Goal: Task Accomplishment & Management: Complete application form

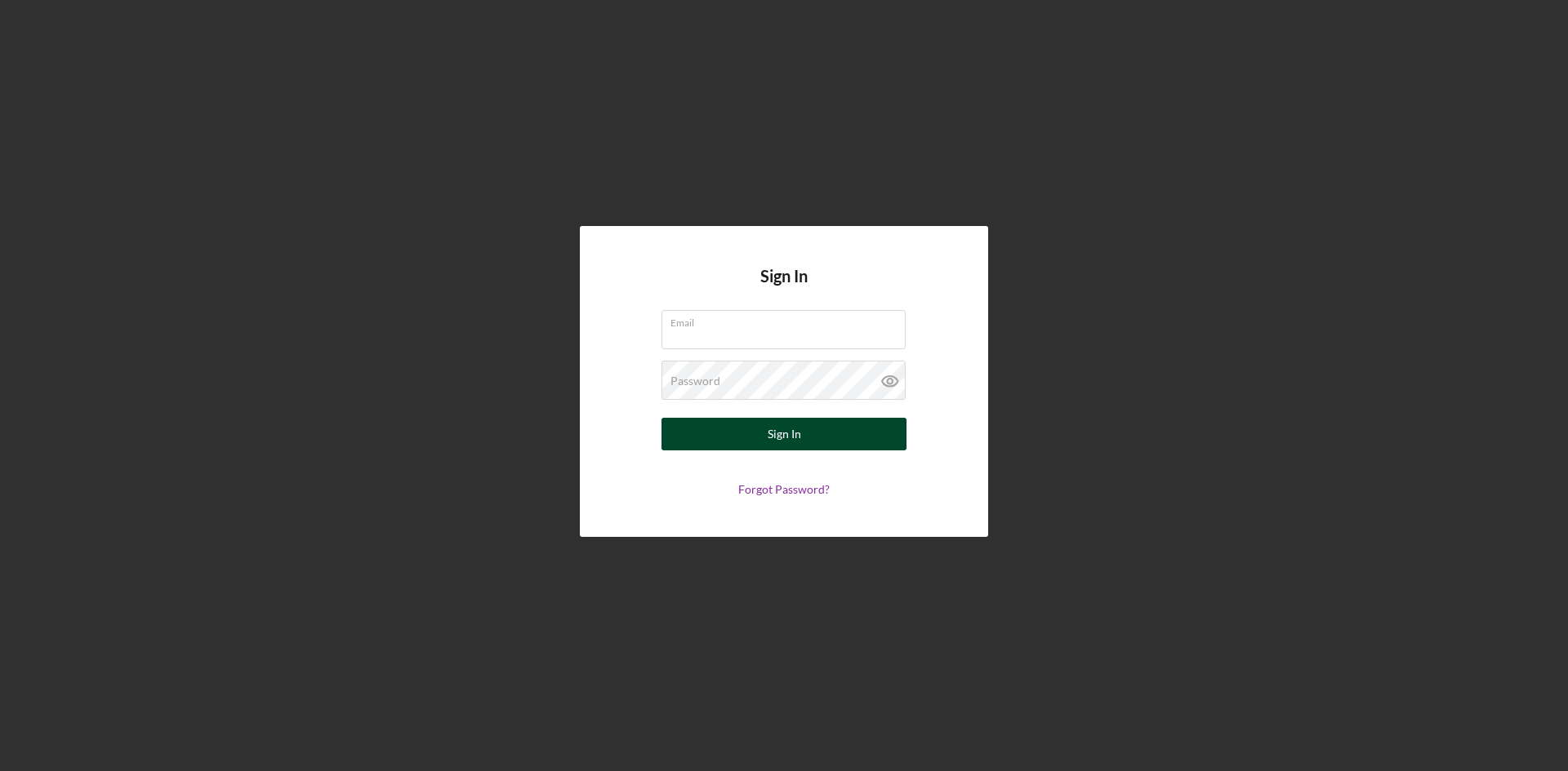
type input "zhuang@cscla.org"
click at [799, 434] on div "Sign In" at bounding box center [784, 434] width 33 height 33
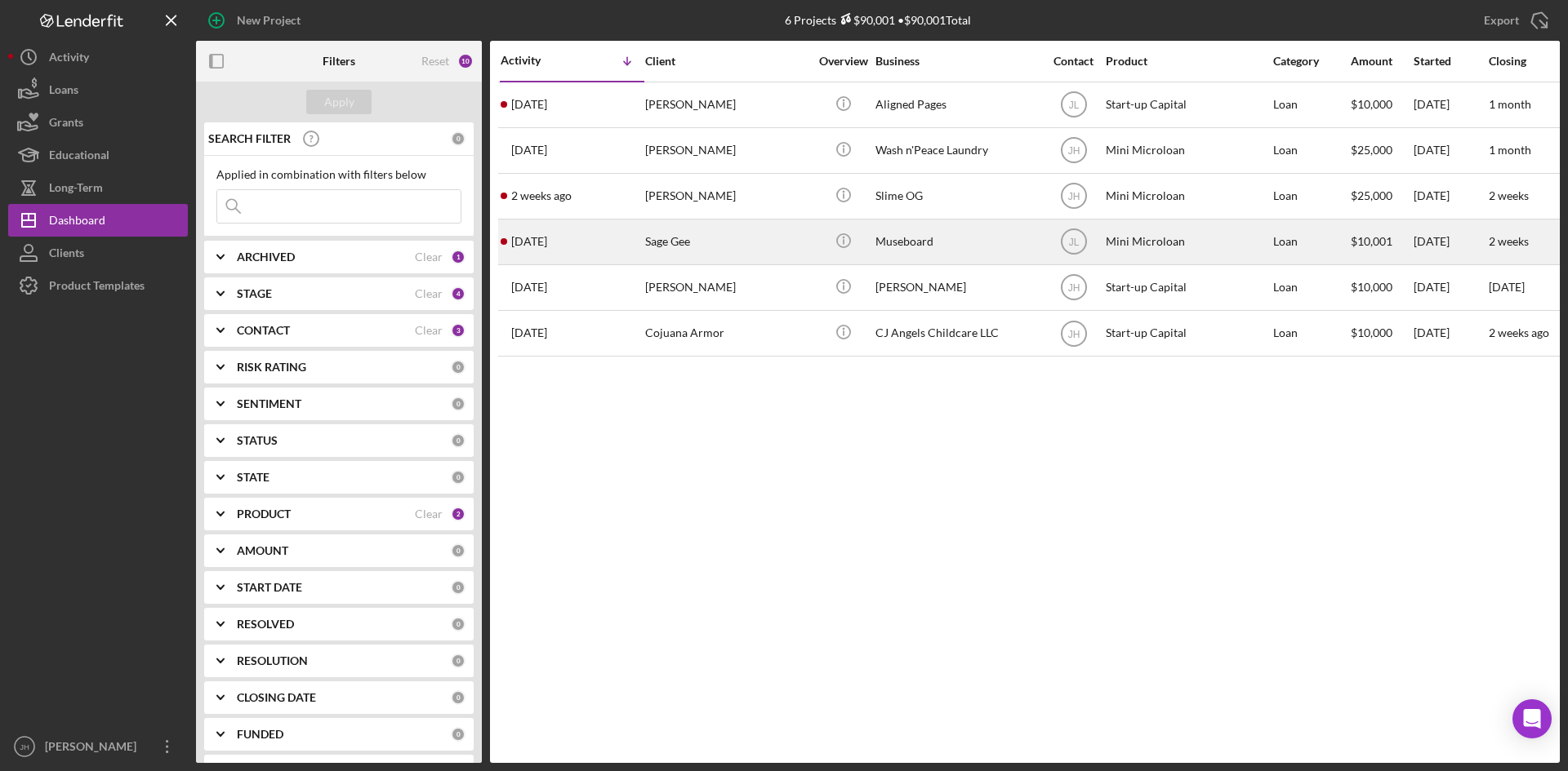
click at [654, 226] on div "Sage Gee" at bounding box center [727, 242] width 164 height 43
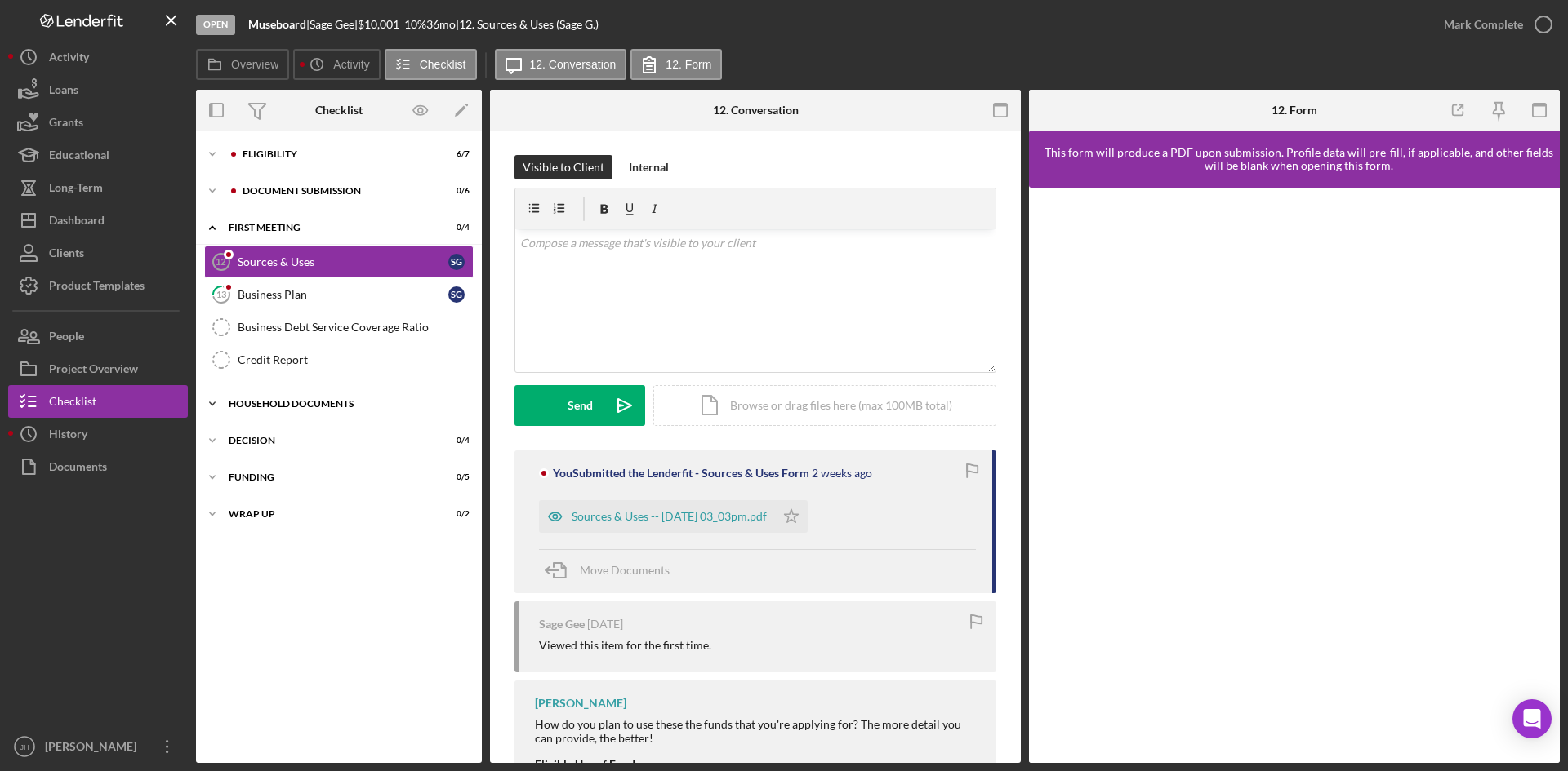
click at [350, 406] on div "Household Documents" at bounding box center [345, 404] width 232 height 10
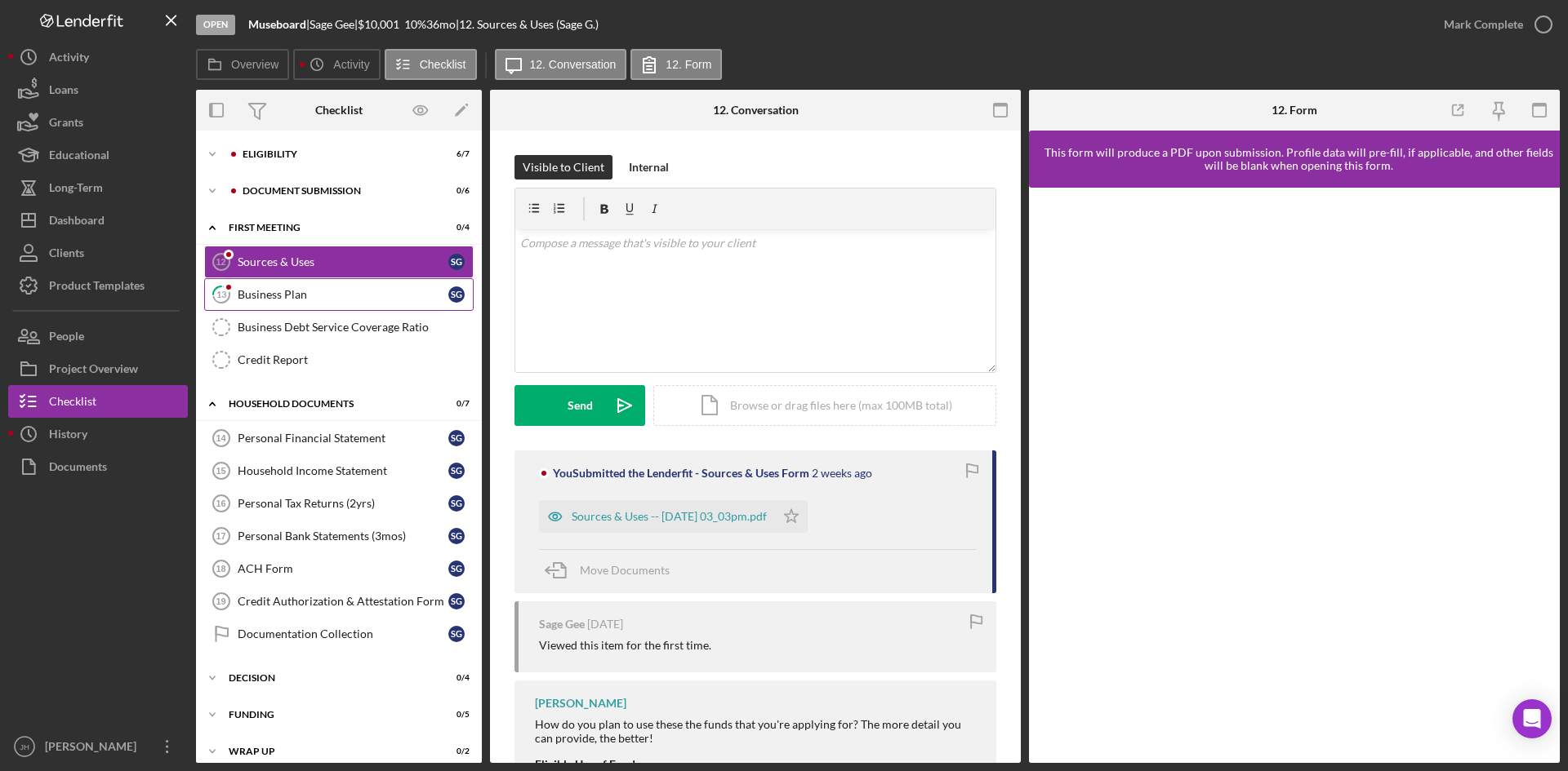
click at [350, 285] on link "13 Business Plan S G" at bounding box center [339, 295] width 270 height 33
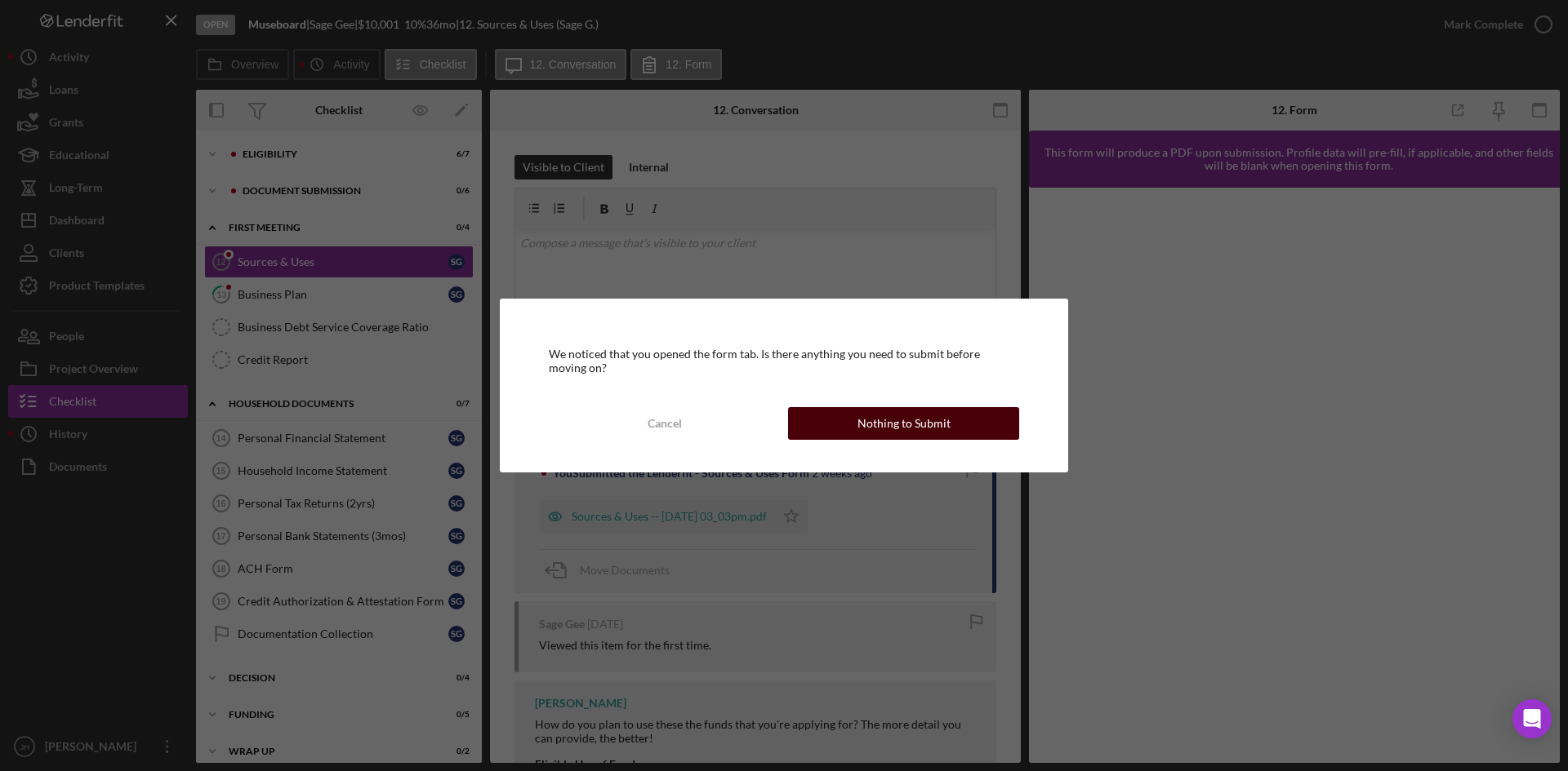
click at [895, 430] on div "Nothing to Submit" at bounding box center [904, 423] width 93 height 33
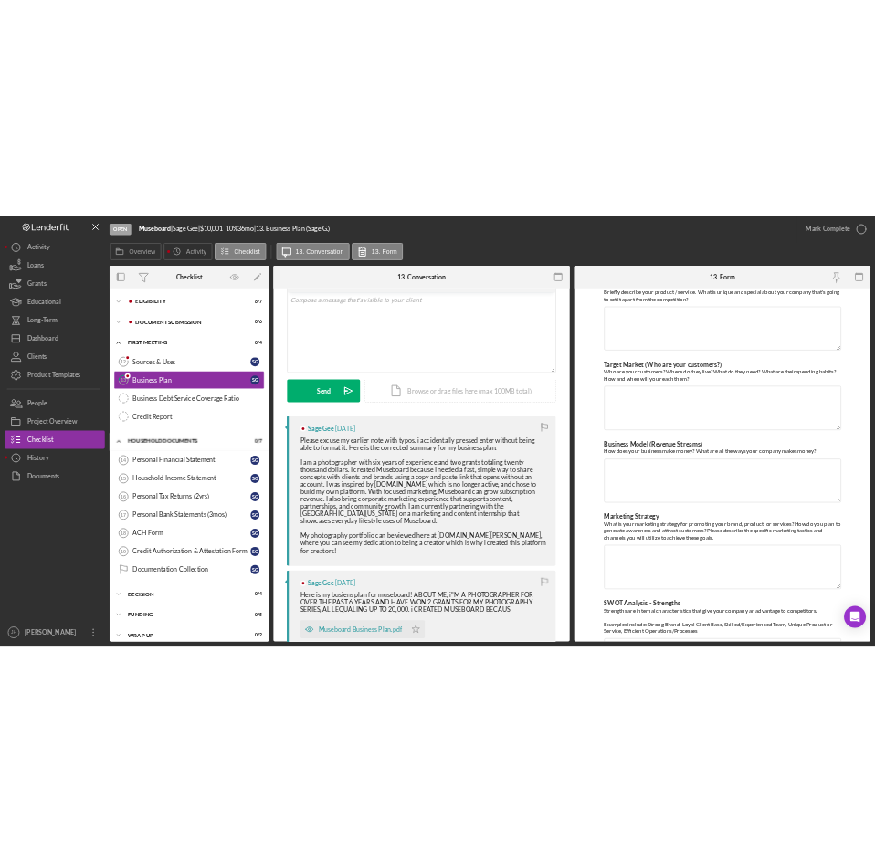
scroll to position [274, 0]
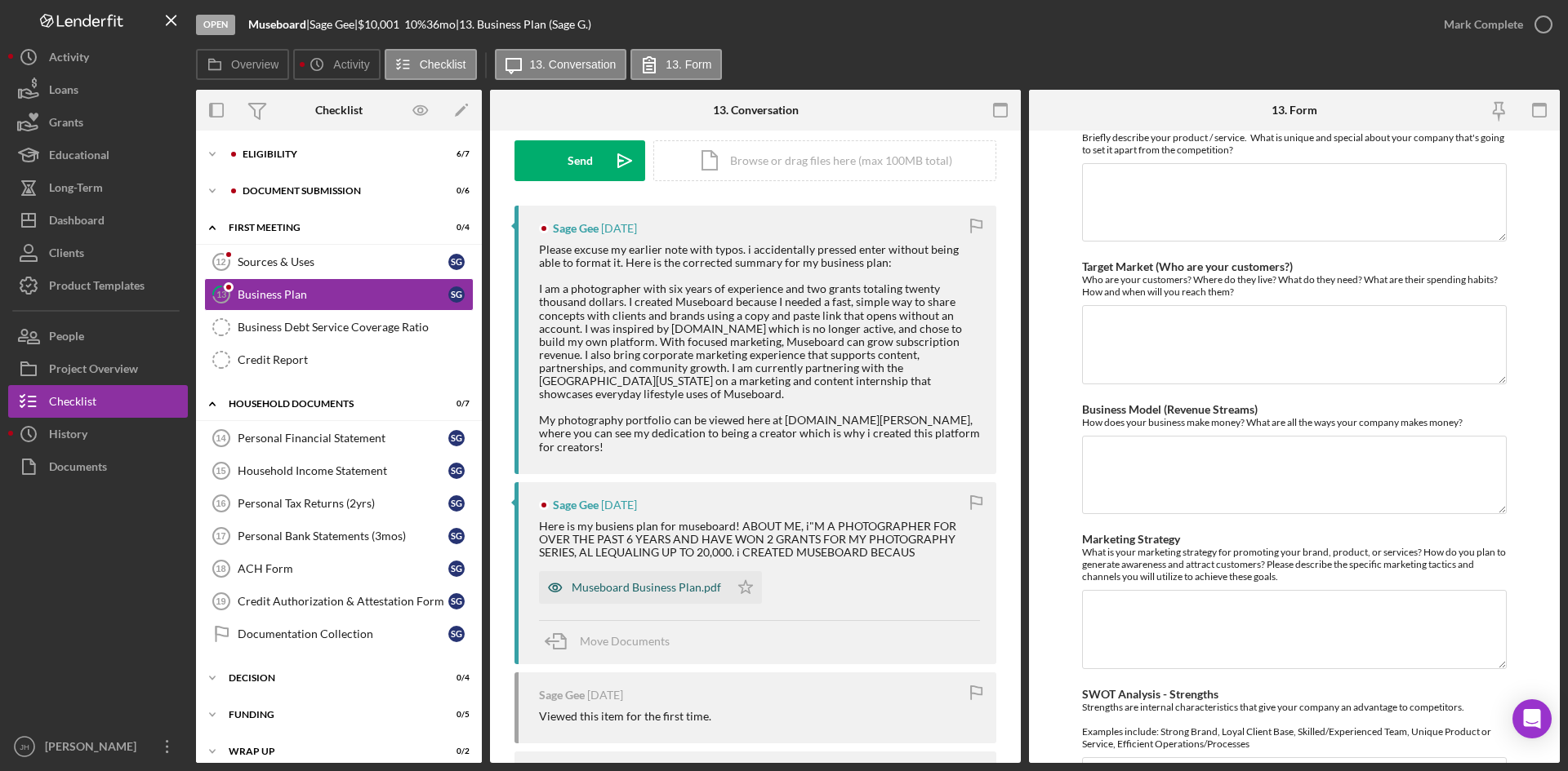
click at [664, 582] on div "Museboard Business Plan.pdf" at bounding box center [646, 588] width 149 height 13
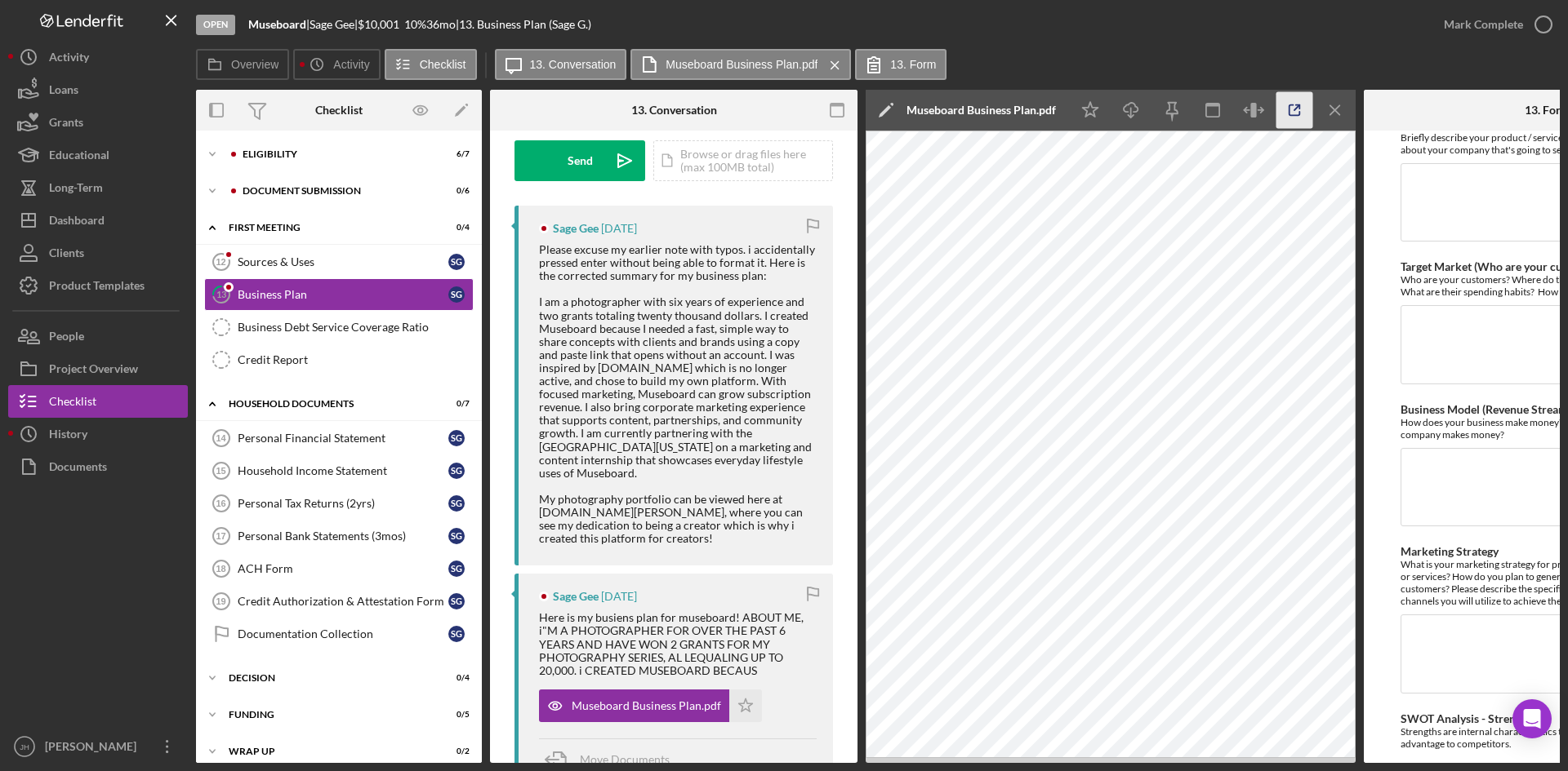
click at [1304, 113] on icon "button" at bounding box center [1294, 110] width 37 height 37
click at [356, 261] on div "Sources & Uses" at bounding box center [343, 262] width 211 height 13
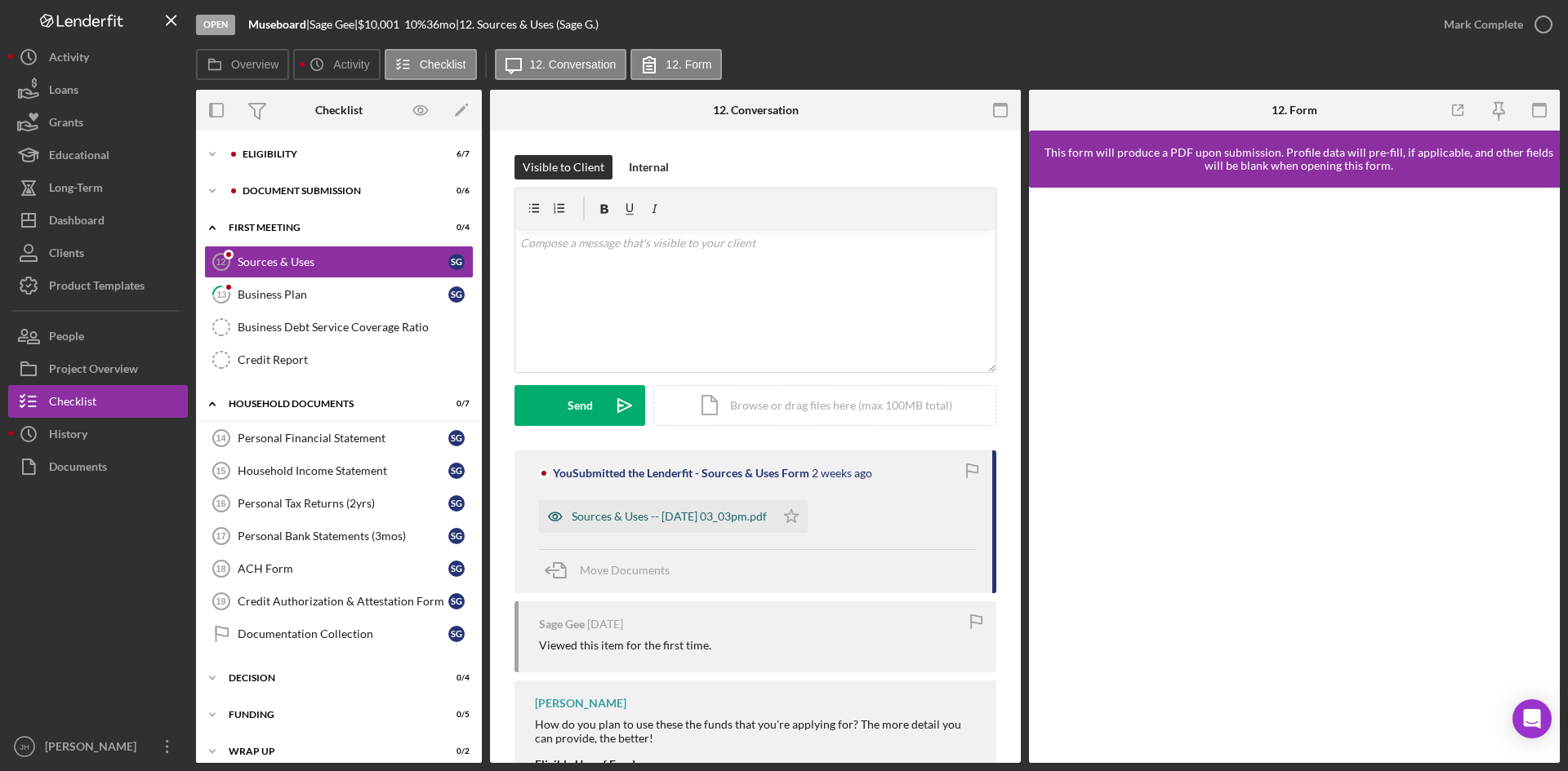
click at [719, 522] on div "Sources & Uses -- 2025-09-02 03_03pm.pdf" at bounding box center [670, 516] width 195 height 13
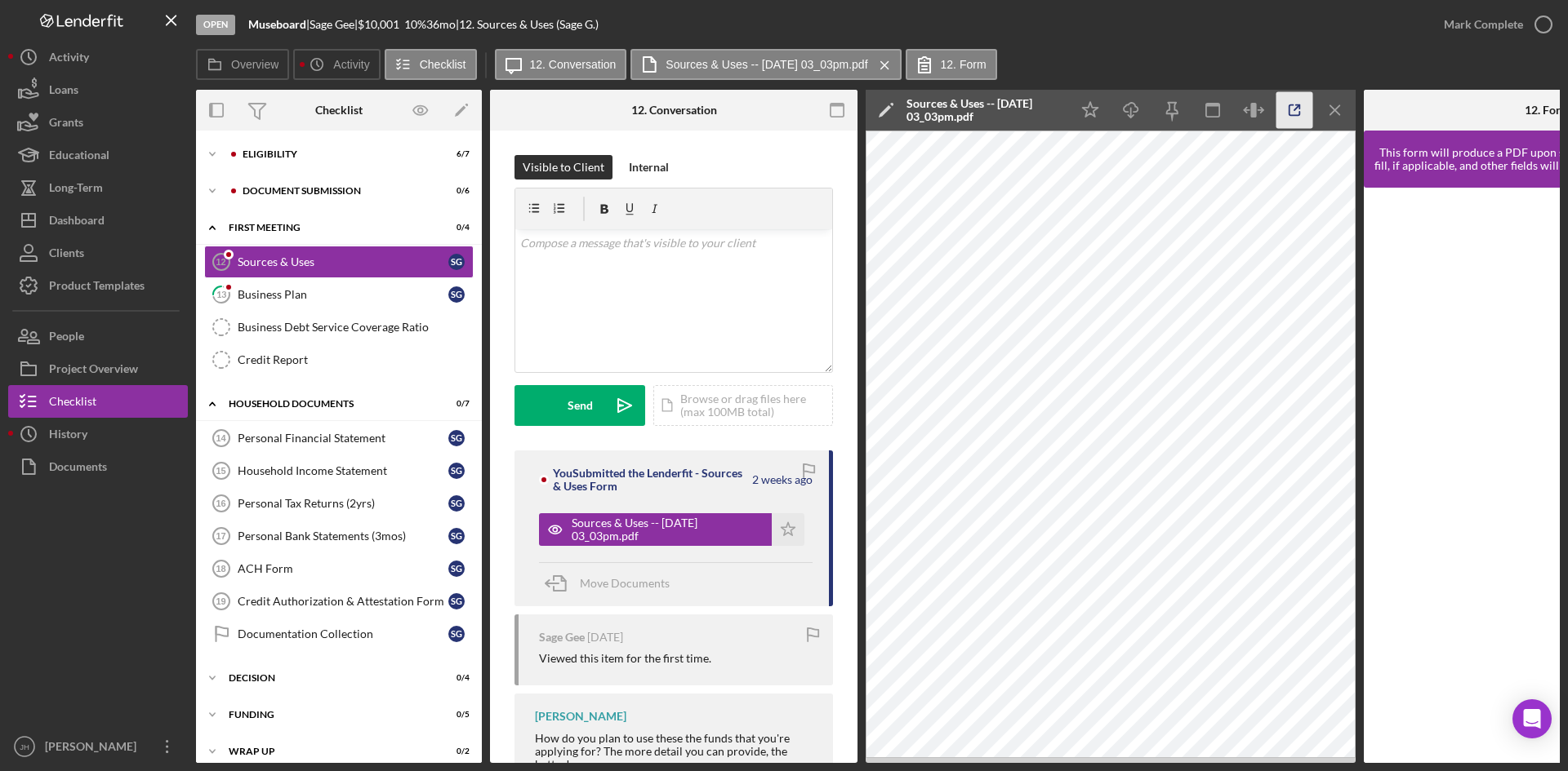
click at [1290, 115] on icon "button" at bounding box center [1295, 111] width 11 height 11
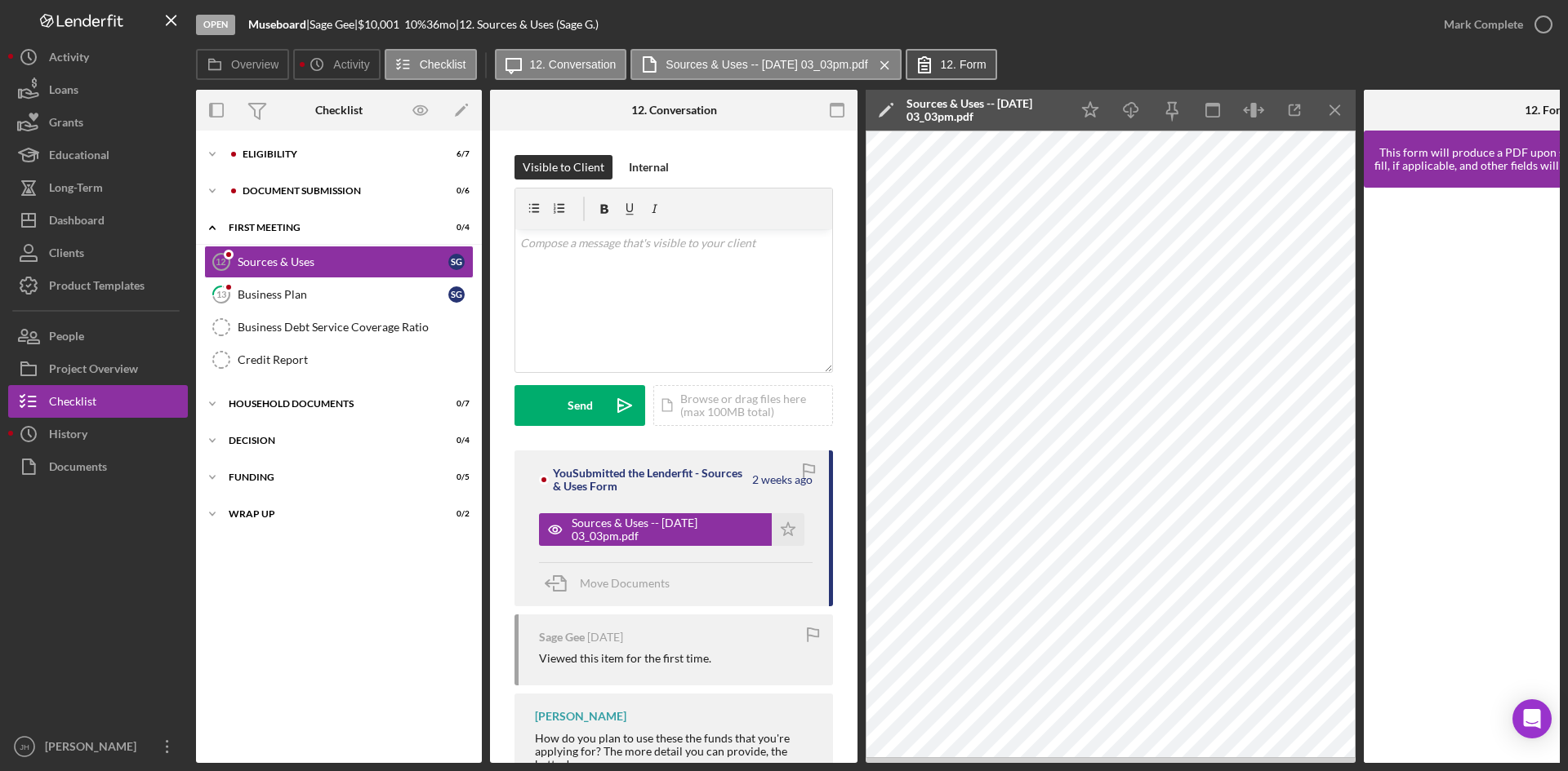
click at [931, 60] on icon at bounding box center [924, 64] width 12 height 15
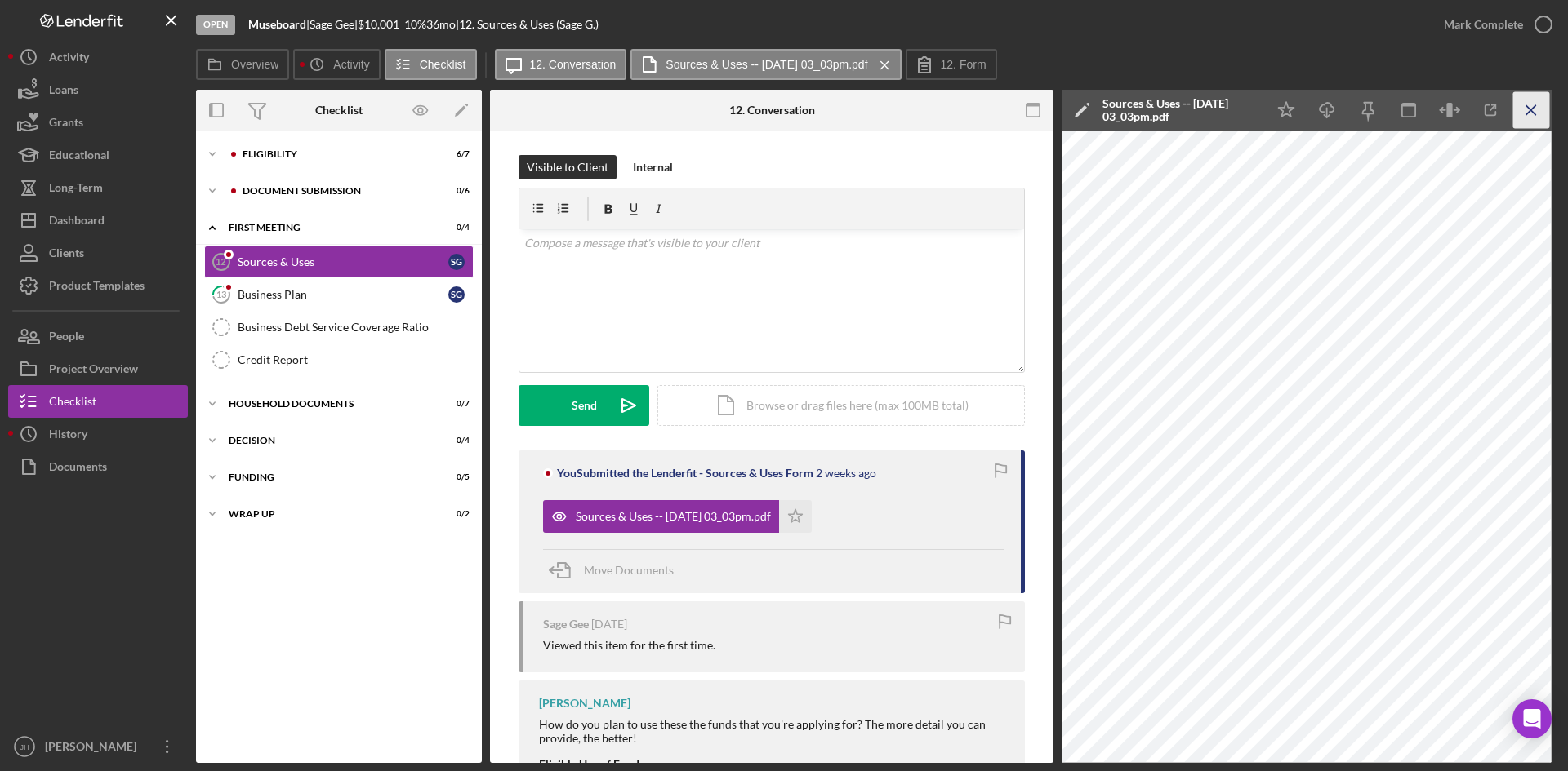
click at [1516, 106] on icon "Icon/Menu Close" at bounding box center [1531, 110] width 37 height 37
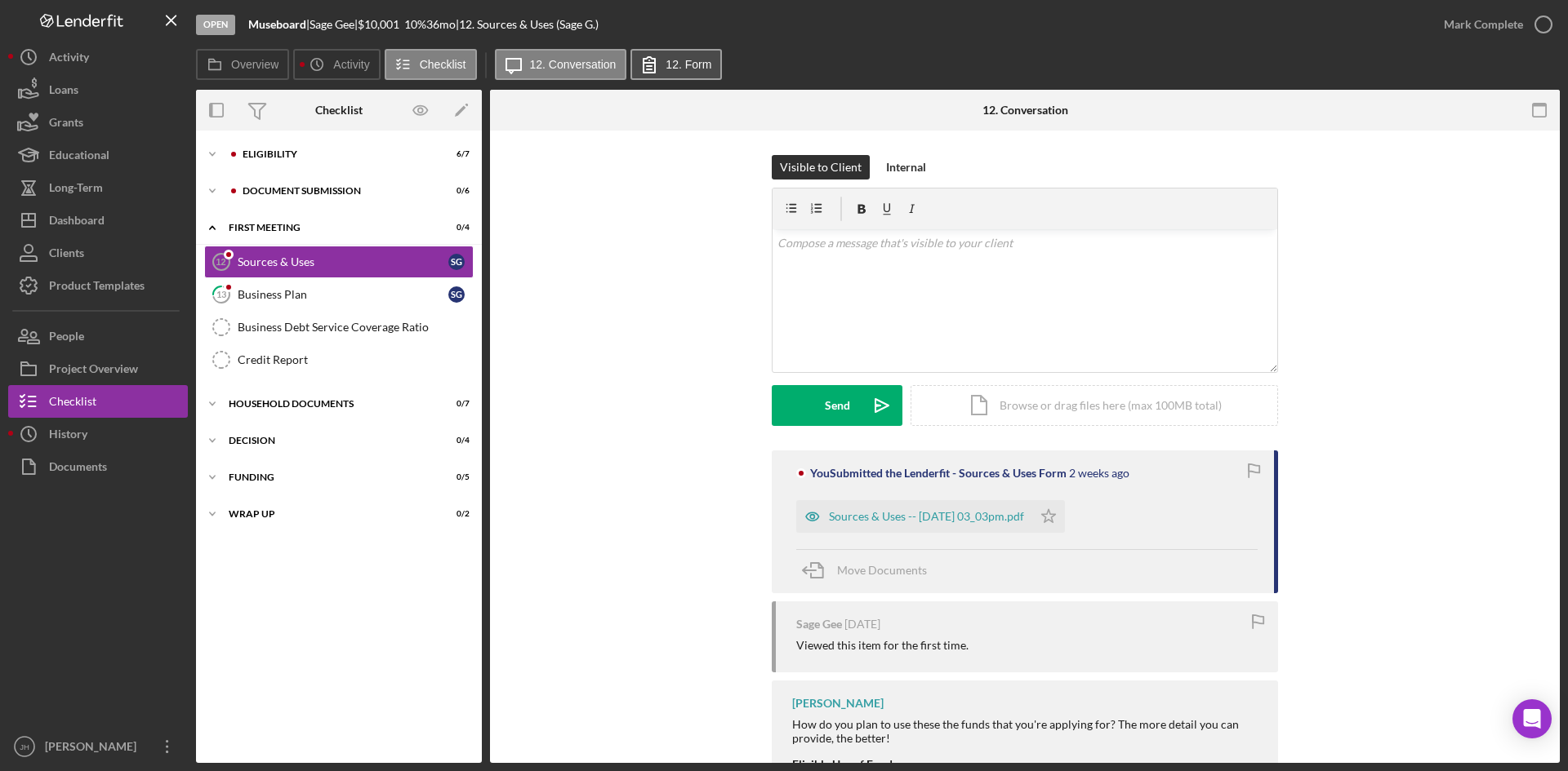
click at [678, 76] on button "12. Form" at bounding box center [676, 64] width 91 height 31
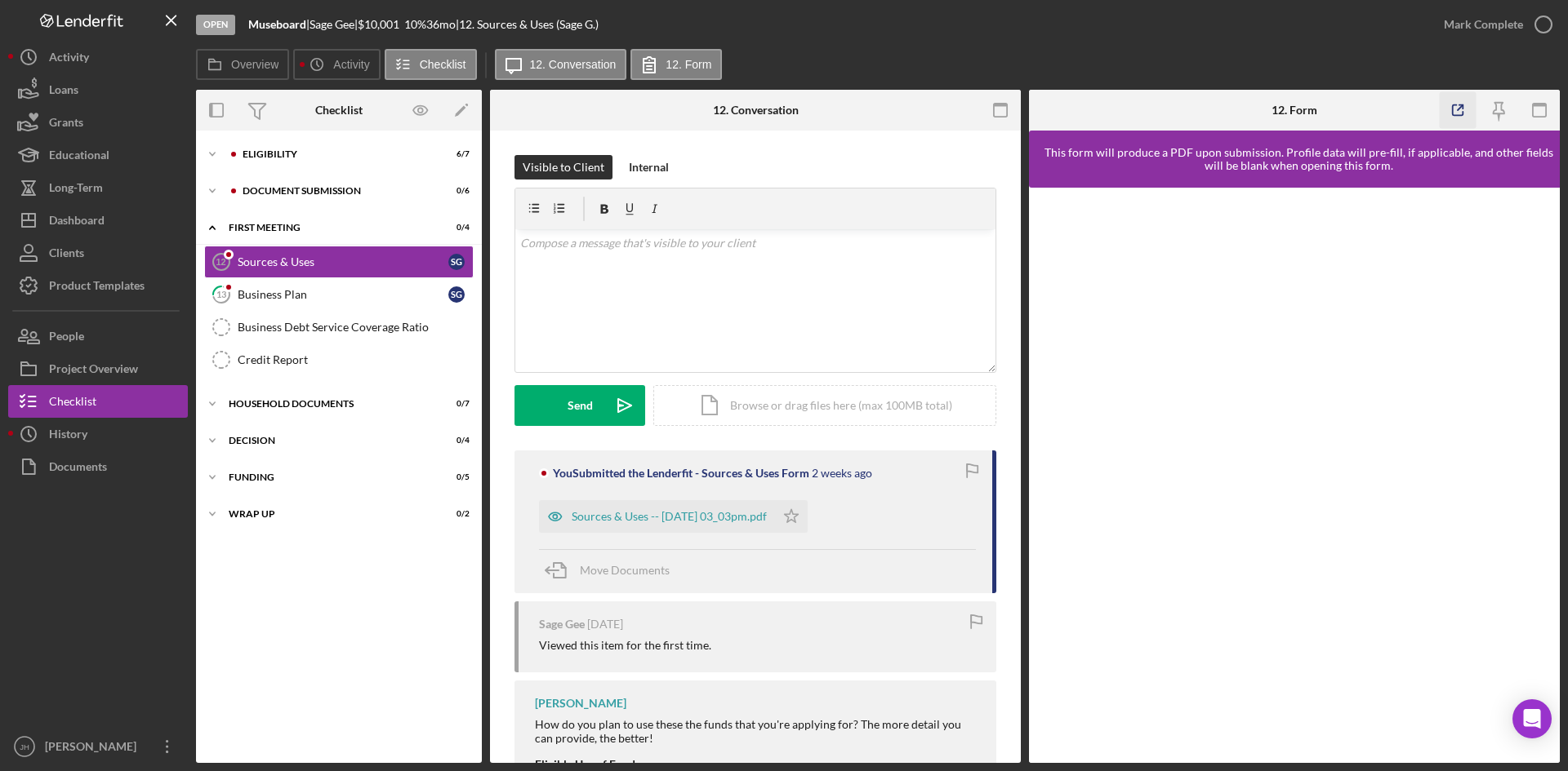
click at [1461, 105] on polyline "button" at bounding box center [1462, 107] width 4 height 4
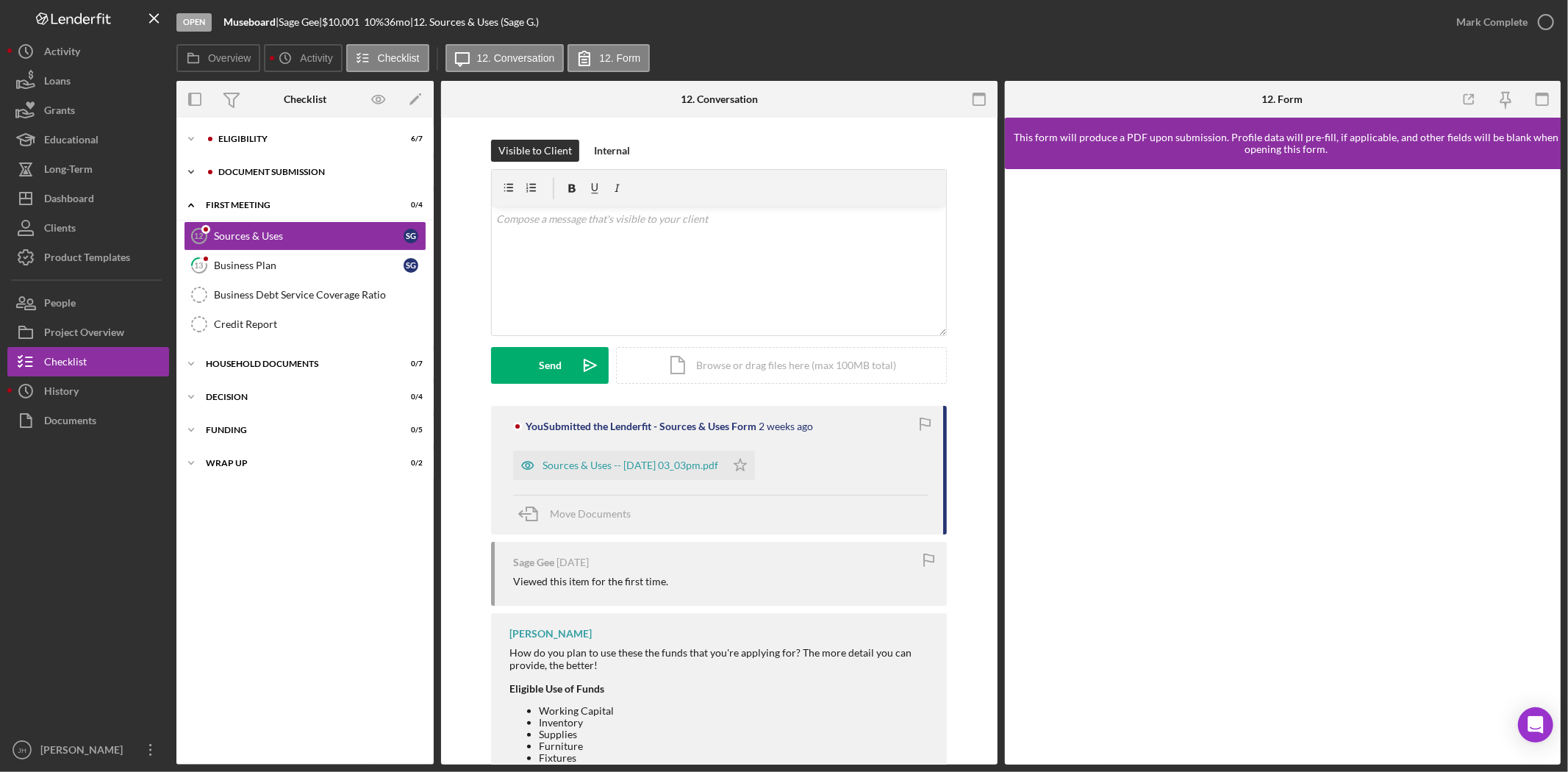
click at [317, 164] on div "Icon/Expander Document Submission 0 / 6" at bounding box center [305, 172] width 257 height 30
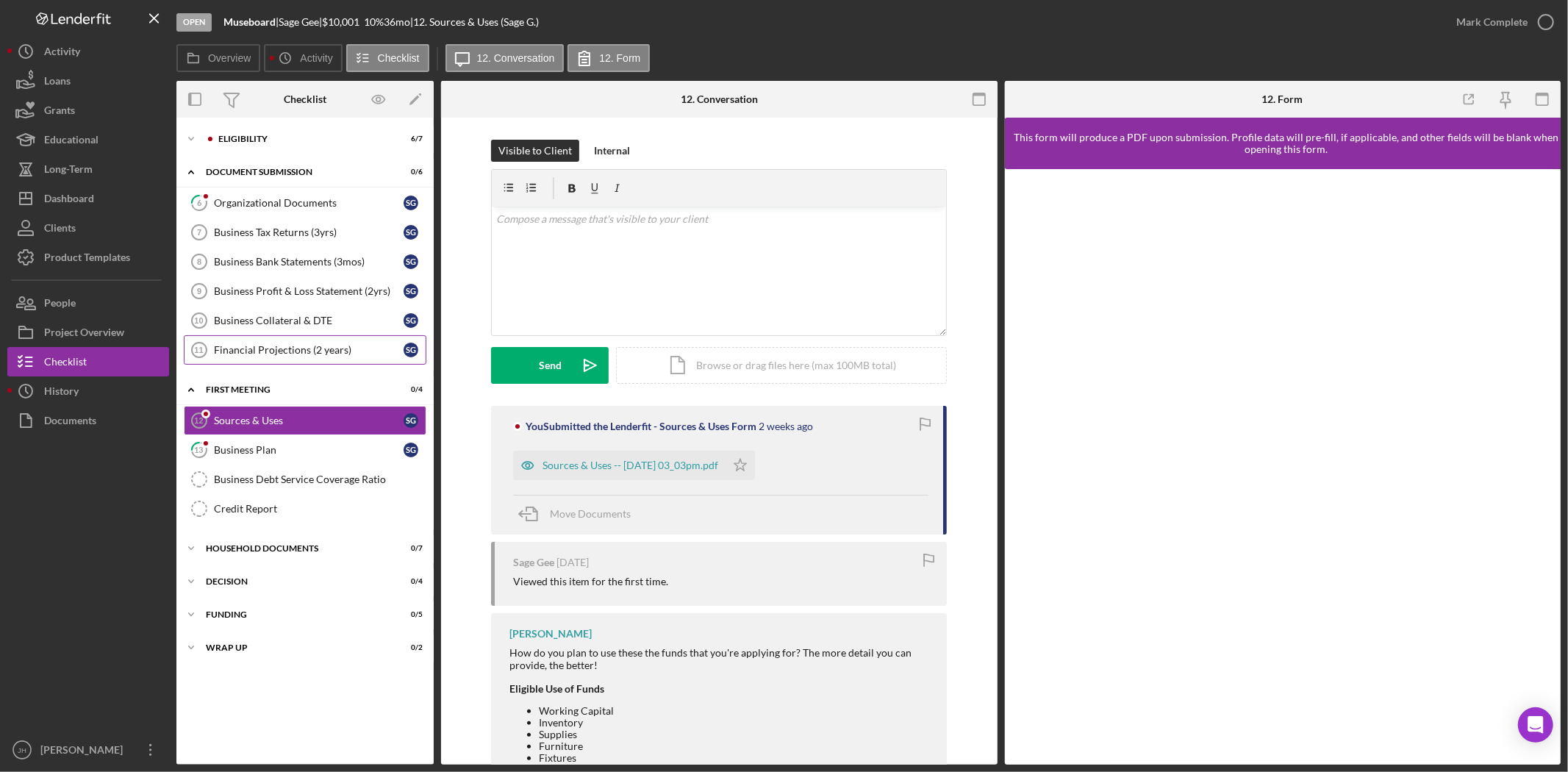
click at [311, 358] on link "Financial Projections (2 years) 11 Financial Projections (2 years) S G" at bounding box center [305, 350] width 243 height 30
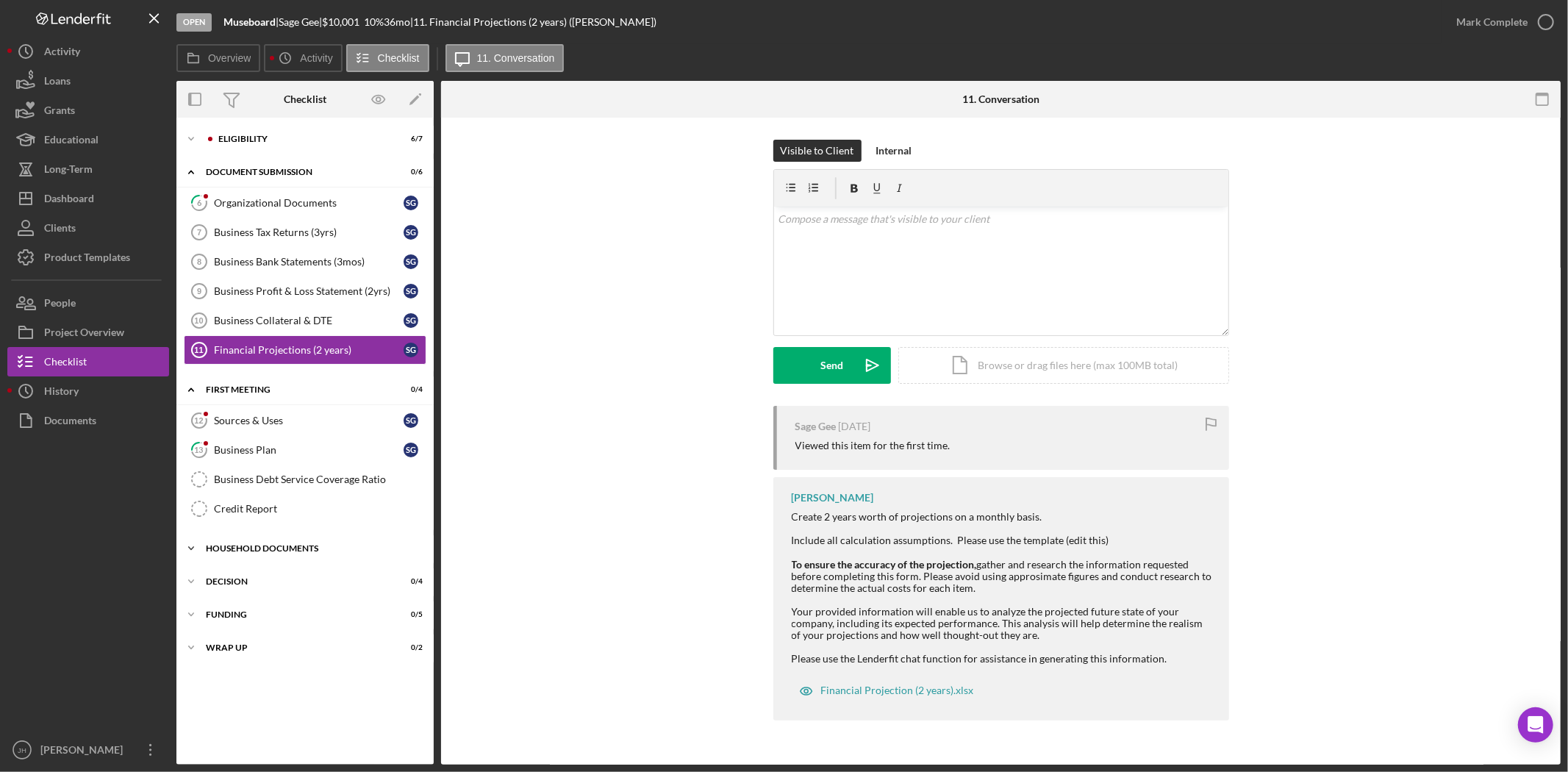
click at [316, 549] on div "Household Documents" at bounding box center [311, 548] width 209 height 9
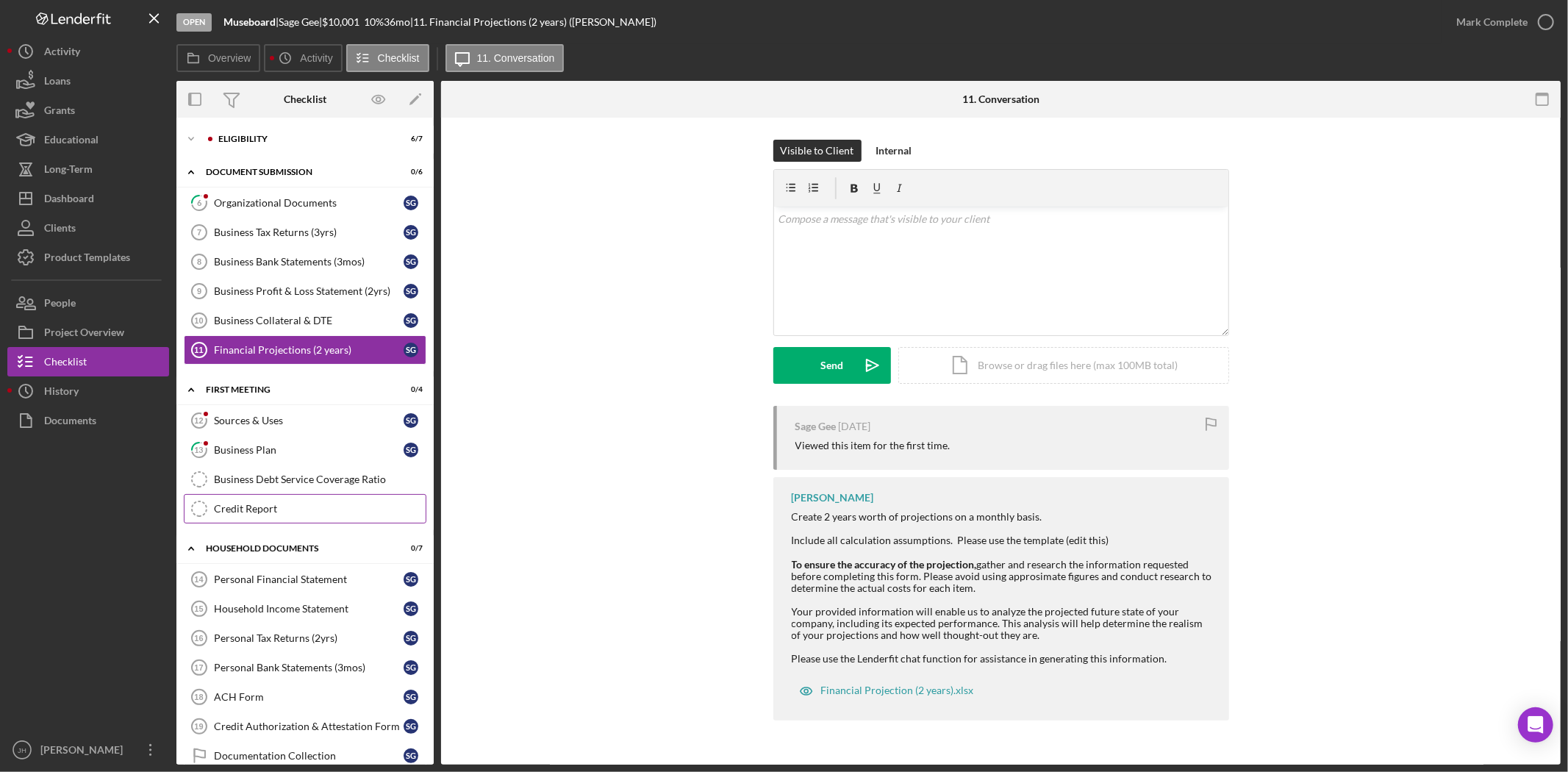
click at [302, 511] on div "Credit Report" at bounding box center [319, 509] width 212 height 12
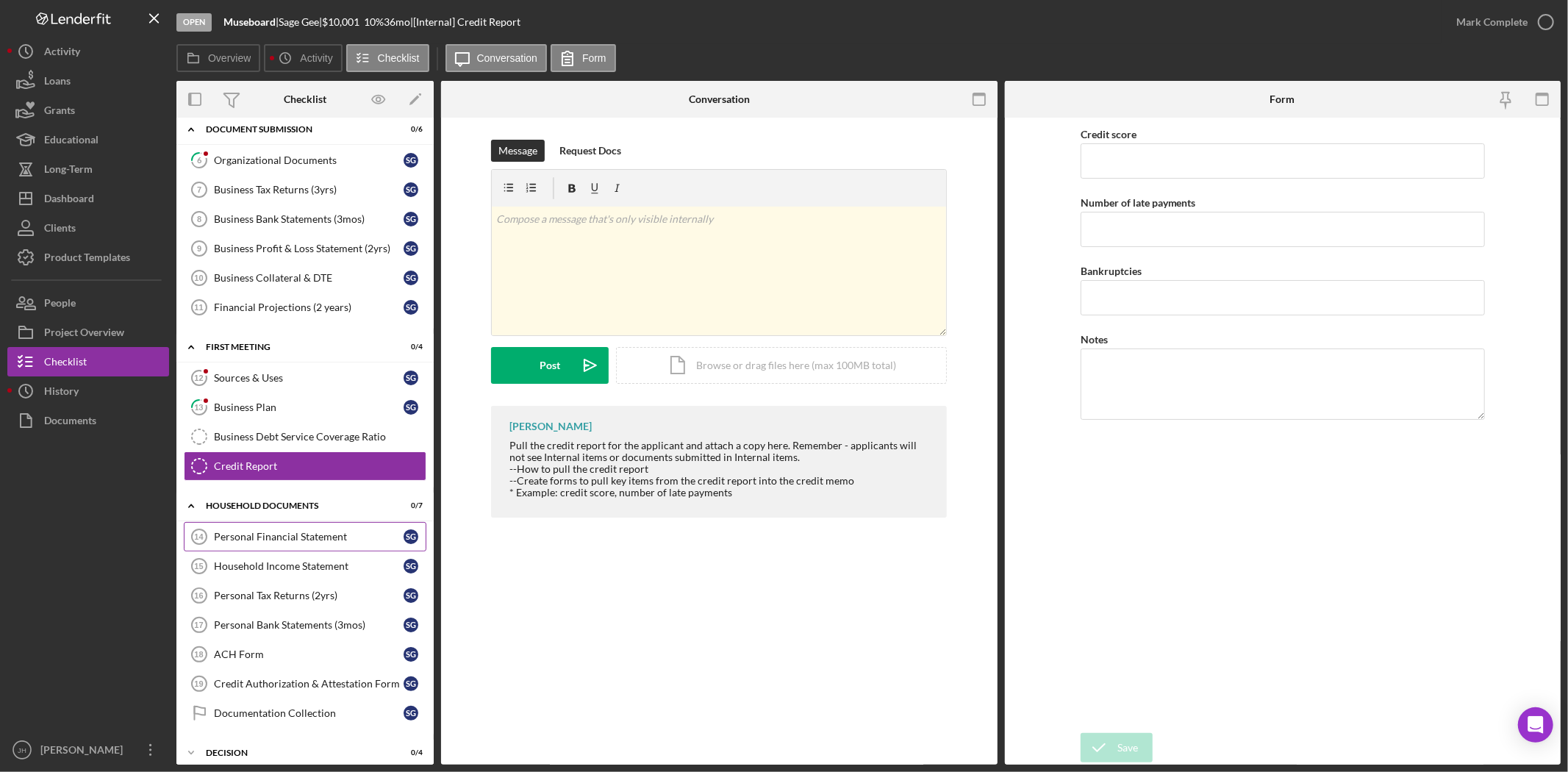
scroll to position [122, 0]
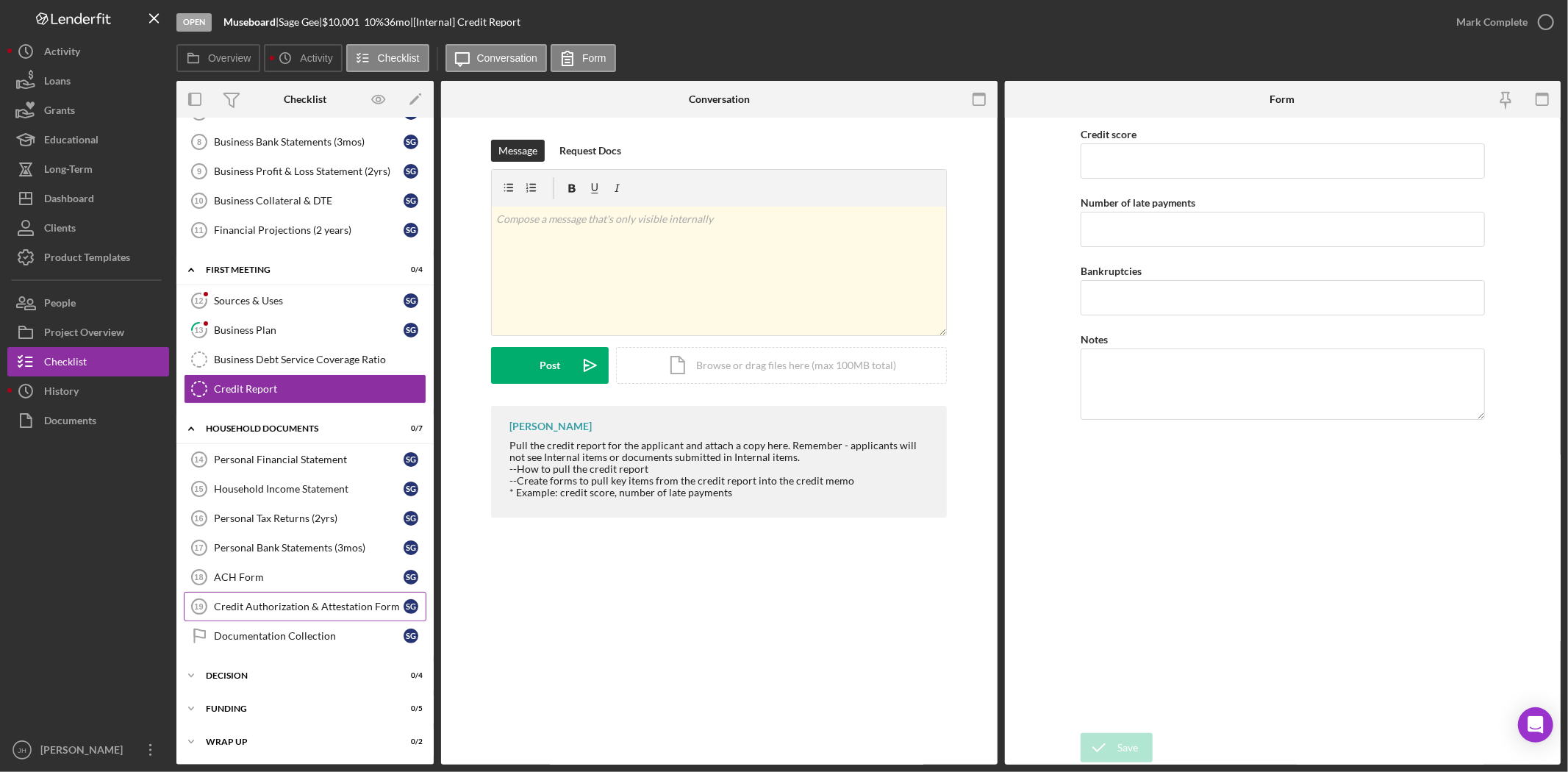
click at [348, 612] on div "Credit Authorization & Attestation Form" at bounding box center [309, 606] width 190 height 12
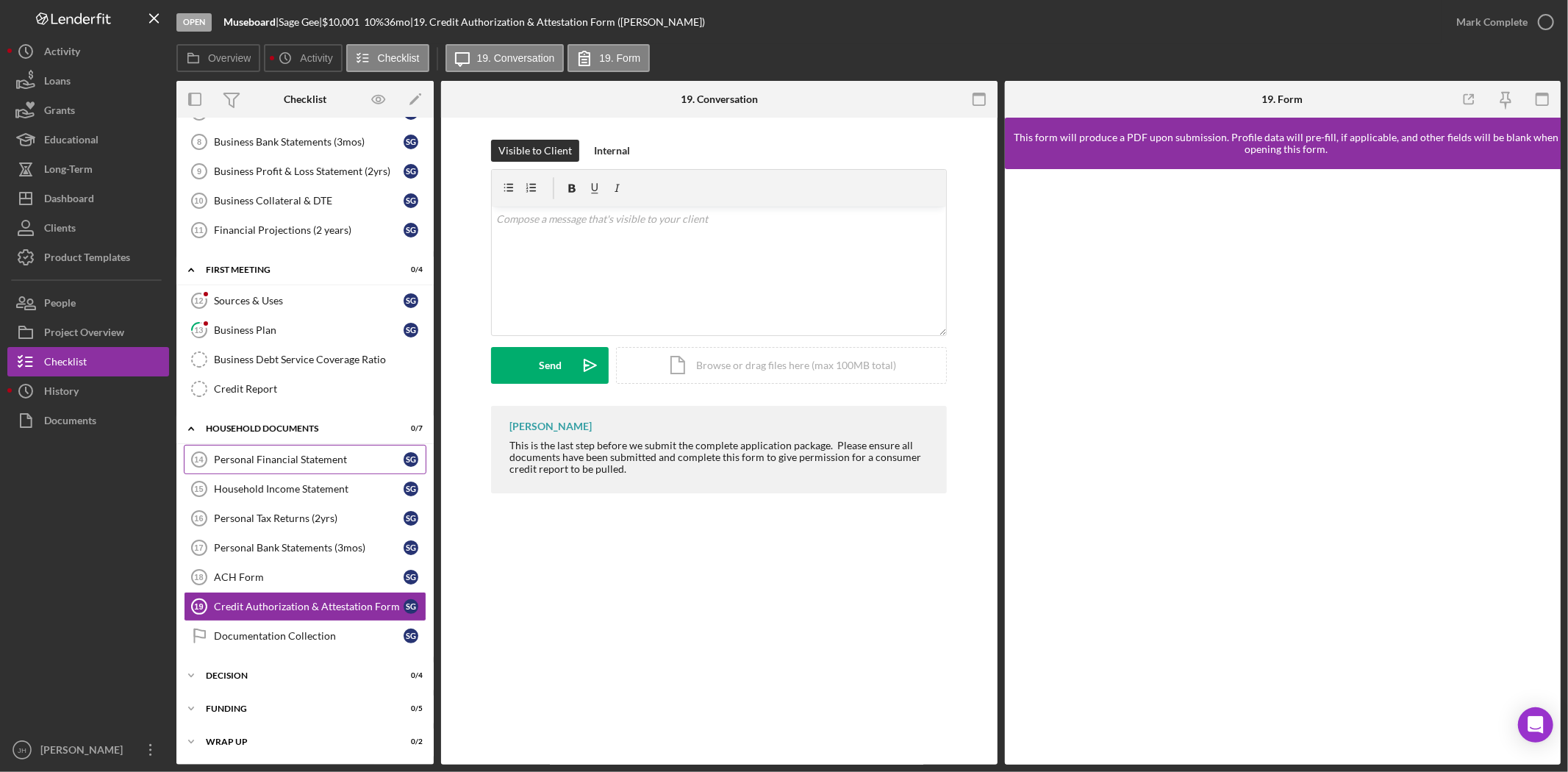
click at [313, 455] on div "Personal Financial Statement" at bounding box center [309, 460] width 190 height 12
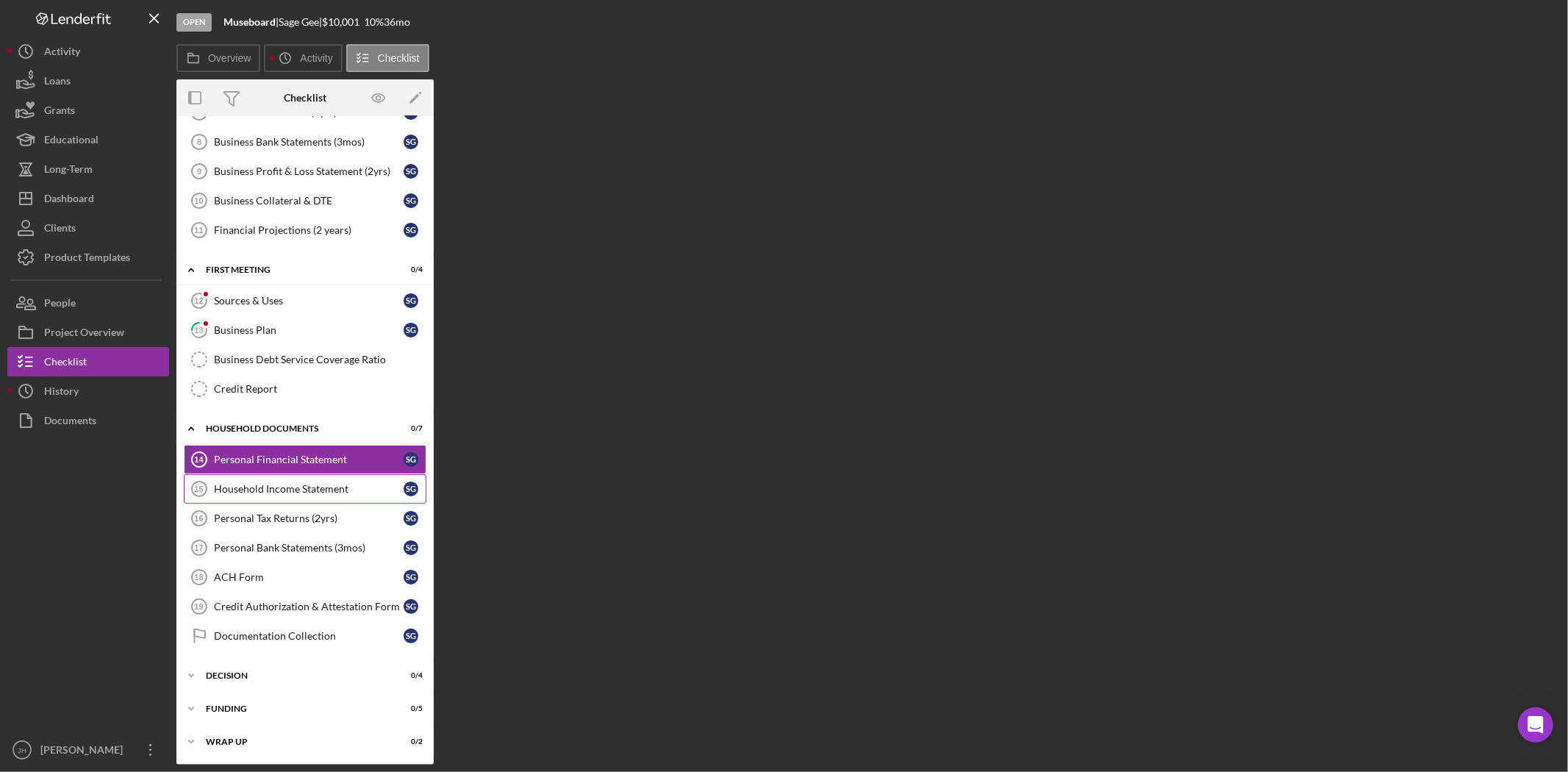
scroll to position [122, 0]
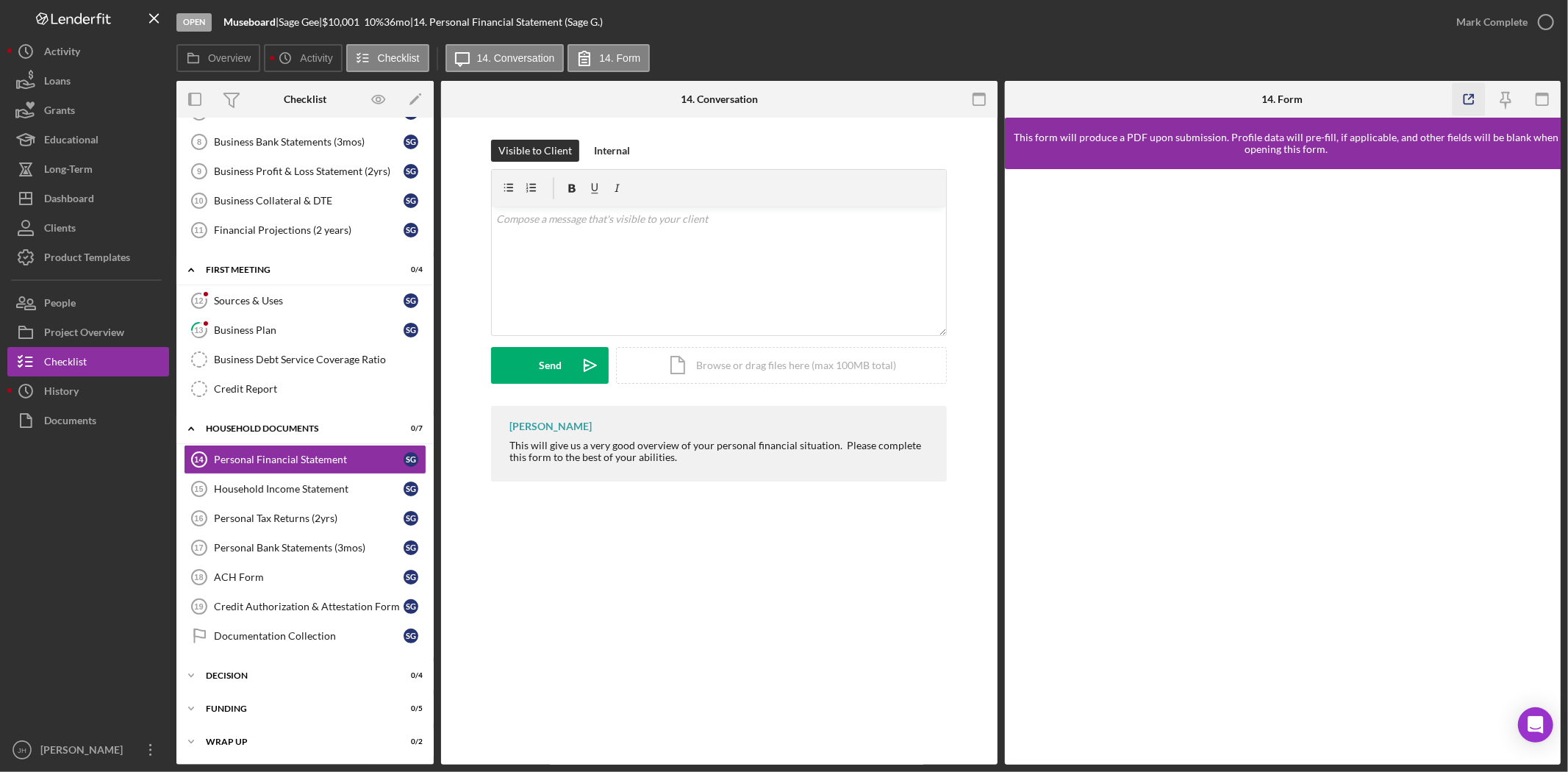
click at [1410, 100] on icon "button" at bounding box center [1468, 99] width 33 height 33
click at [305, 486] on div "Household Income Statement" at bounding box center [309, 489] width 190 height 12
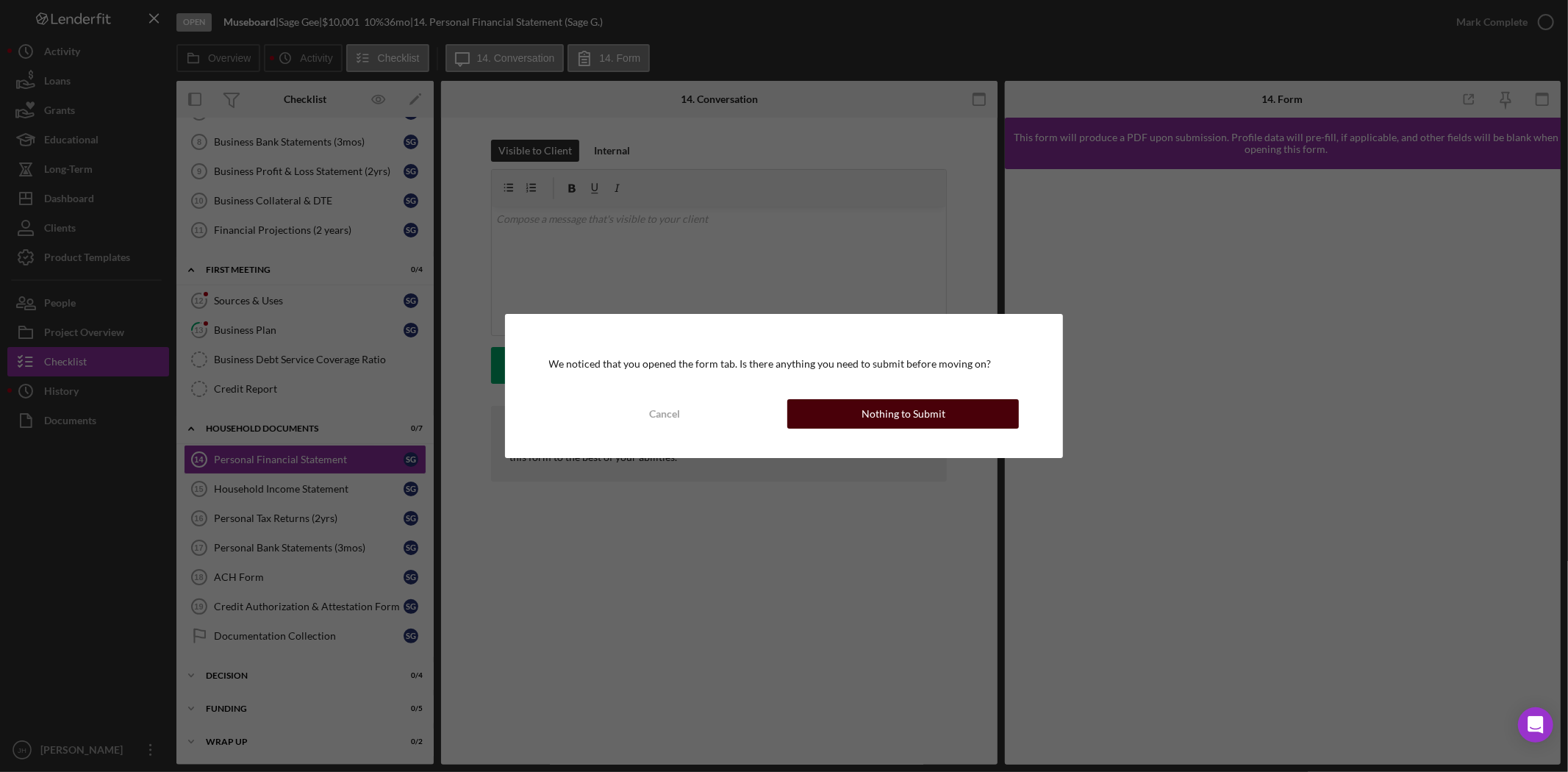
click at [860, 414] on button "Nothing to Submit" at bounding box center [903, 414] width 232 height 30
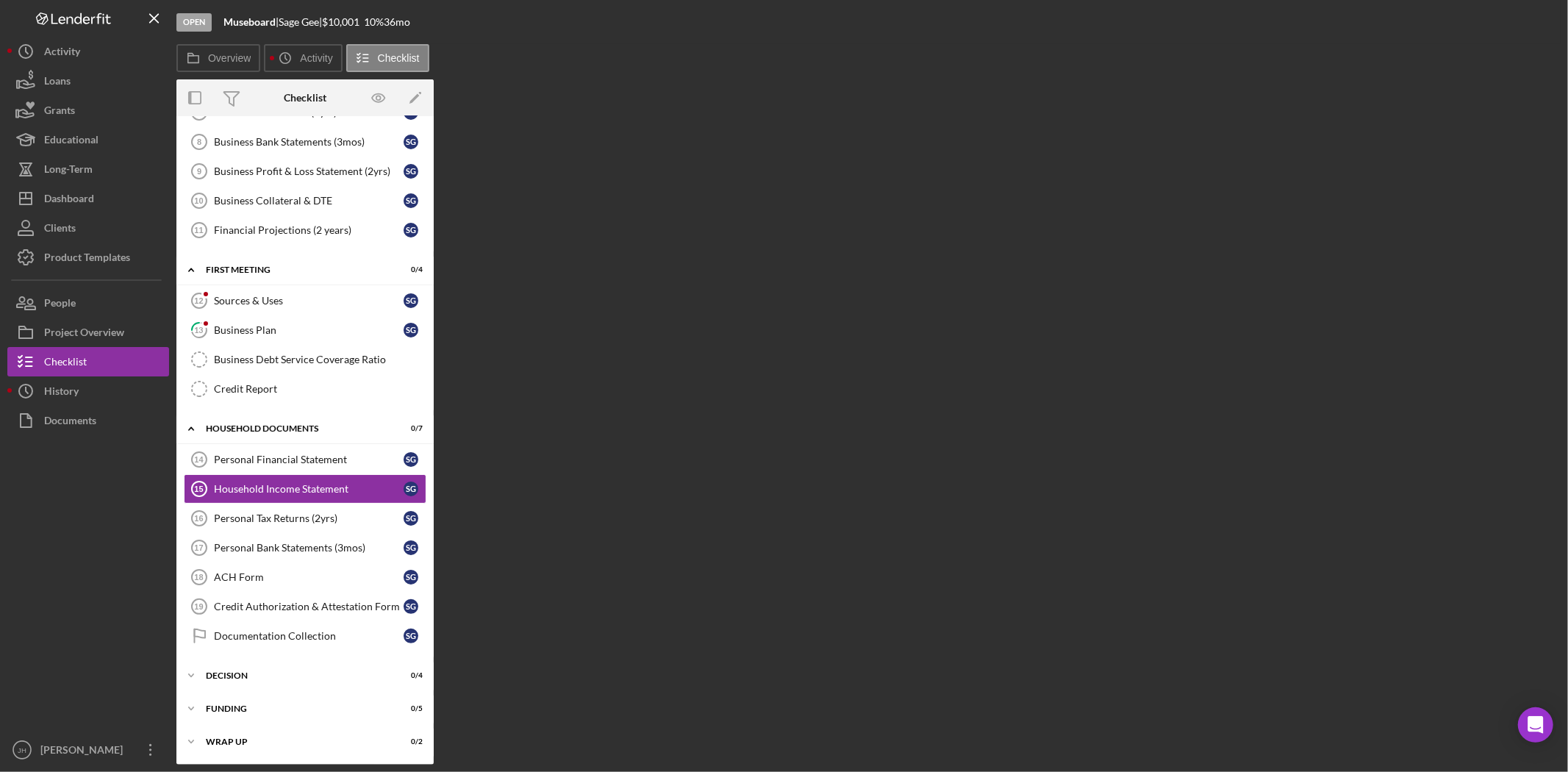
scroll to position [121, 0]
click at [279, 460] on div "Personal Financial Statement" at bounding box center [309, 460] width 190 height 12
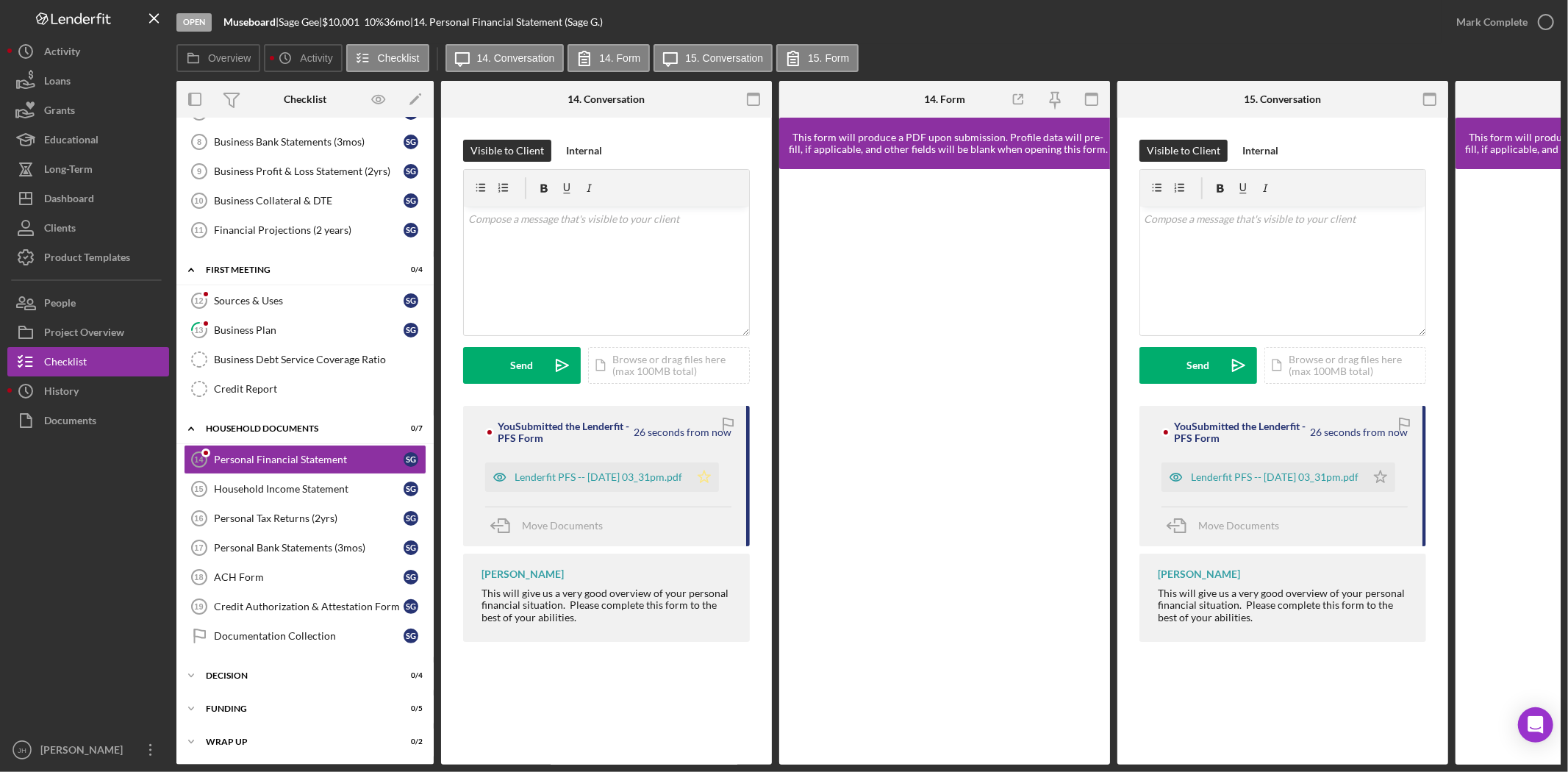
click at [708, 479] on icon "Icon/Star" at bounding box center [704, 477] width 30 height 30
click at [329, 493] on div "Household Income Statement" at bounding box center [309, 489] width 190 height 12
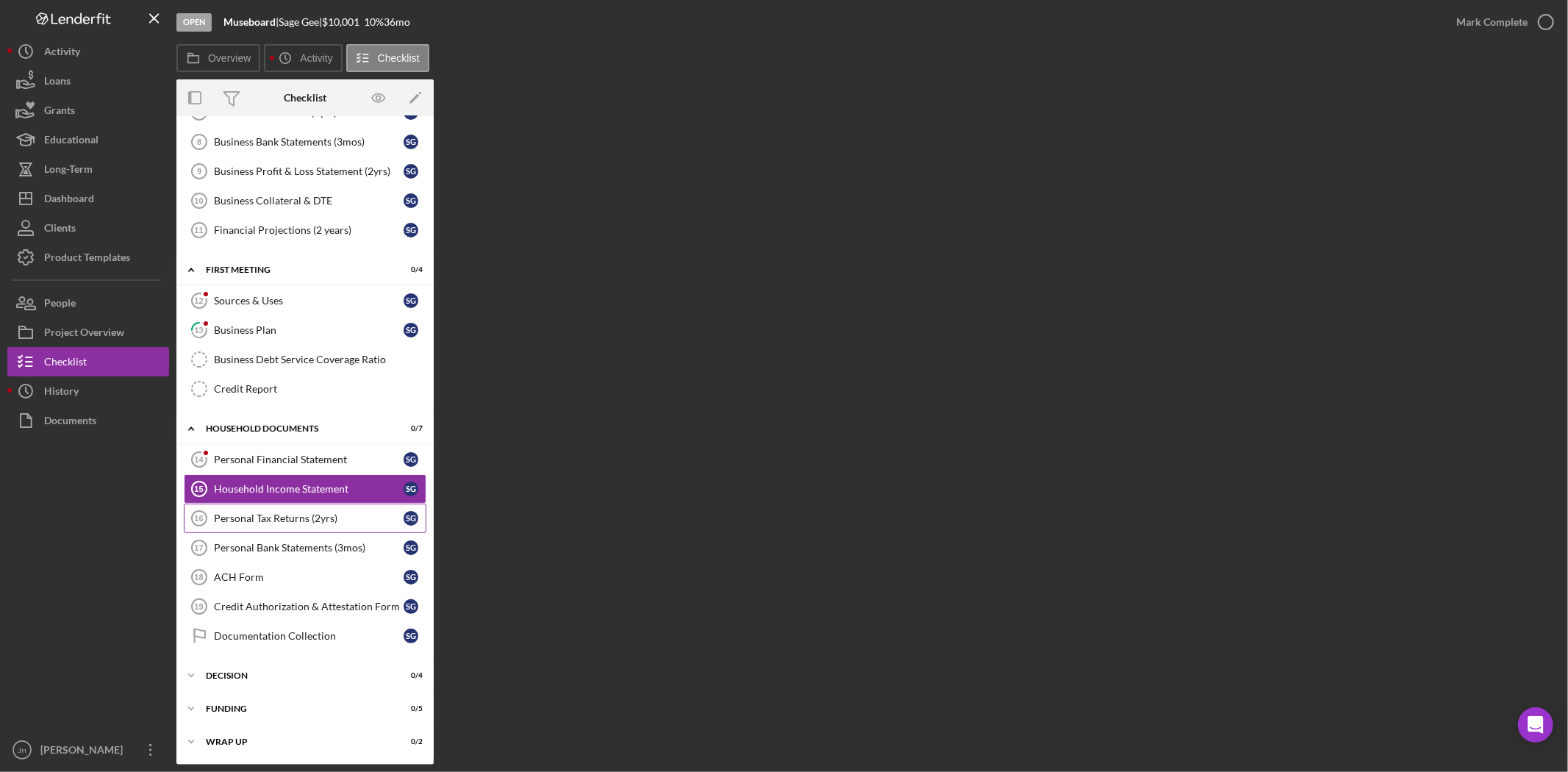
click at [324, 510] on link "Personal Tax Returns (2yrs) 16 Personal Tax Returns (2yrs) S G" at bounding box center [305, 518] width 243 height 30
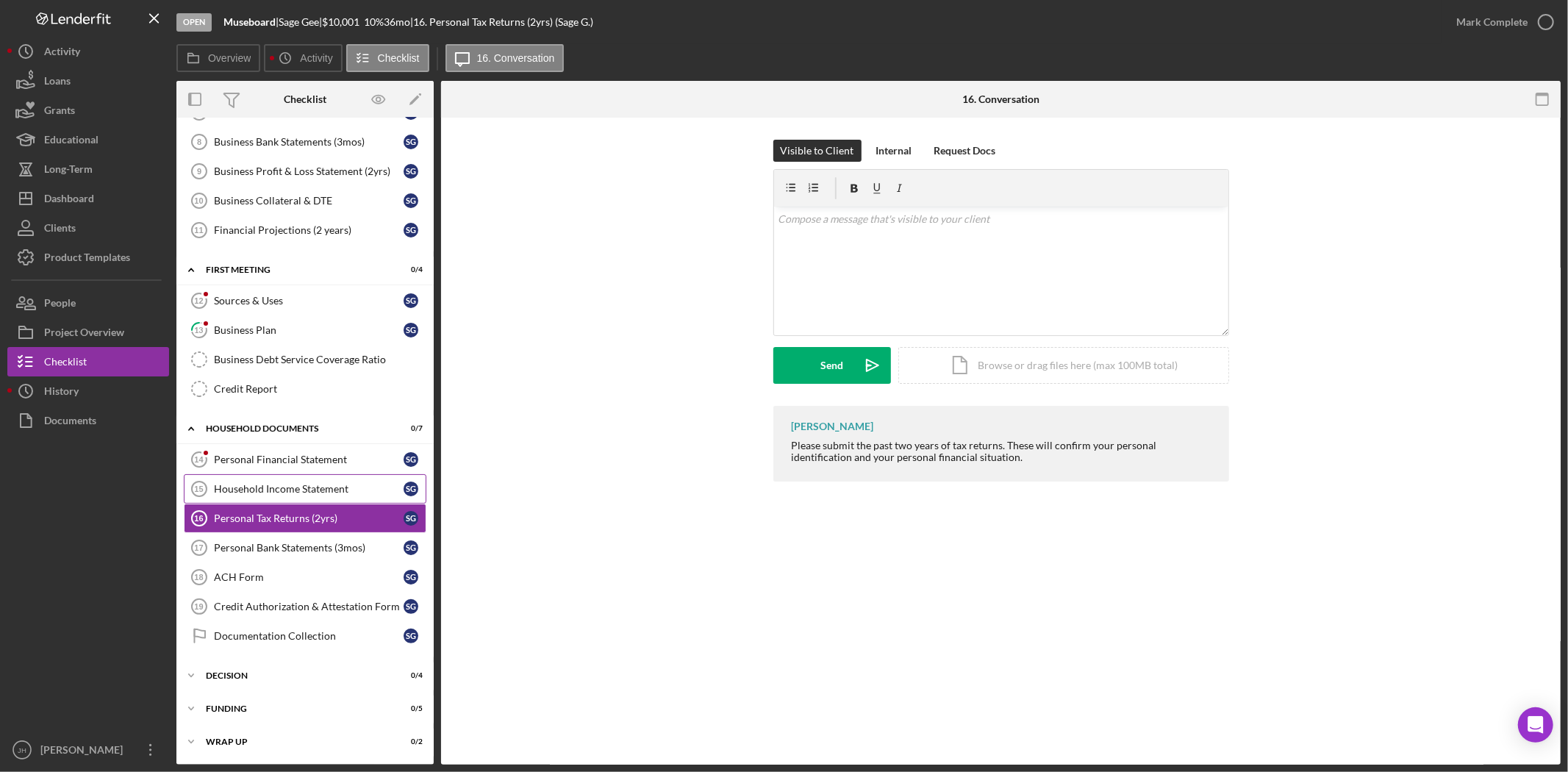
click at [327, 490] on div "Household Income Statement" at bounding box center [309, 489] width 190 height 12
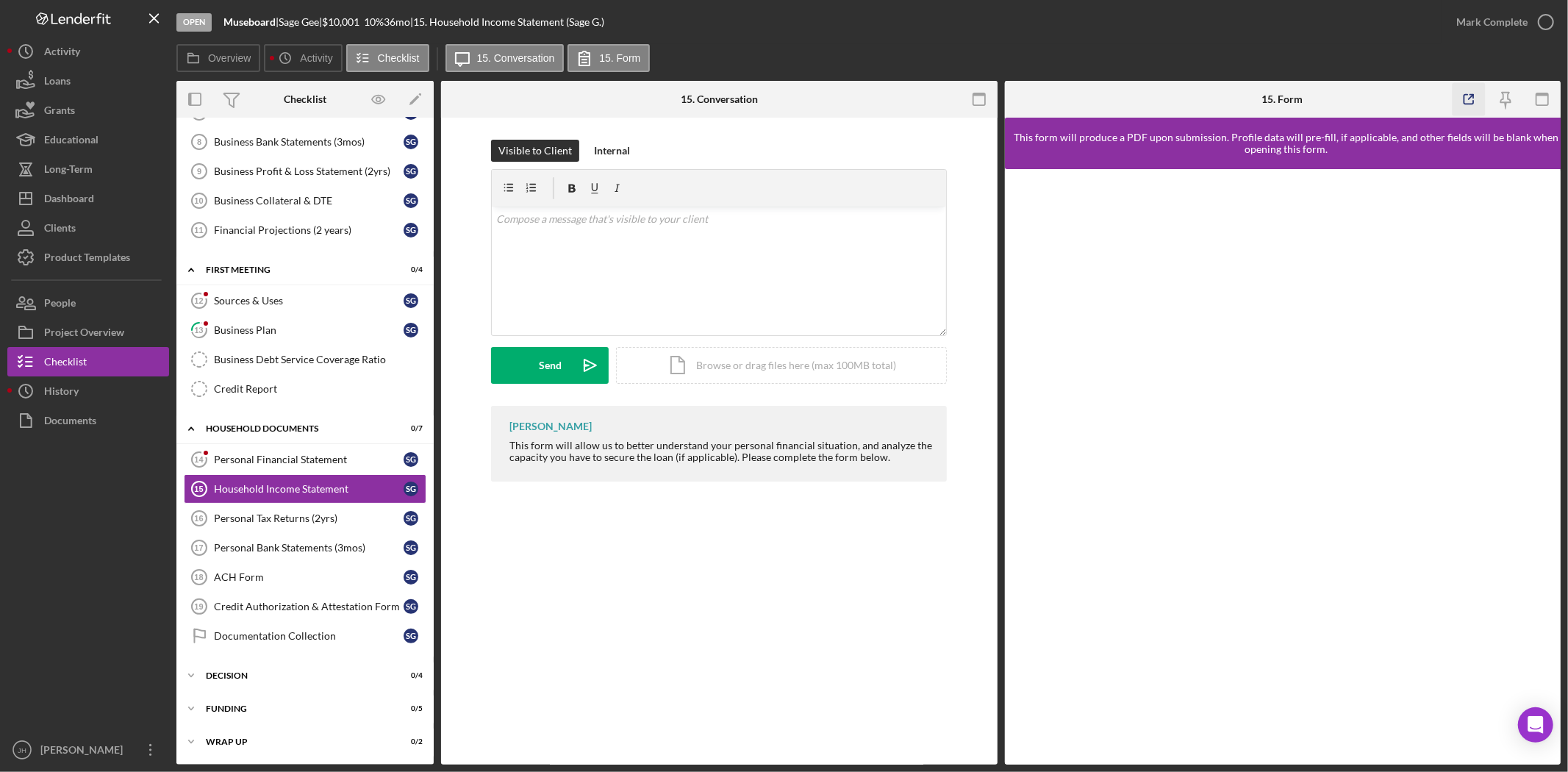
click at [1410, 98] on icon "button" at bounding box center [1468, 99] width 33 height 33
click at [327, 457] on div "Personal Financial Statement" at bounding box center [309, 460] width 190 height 12
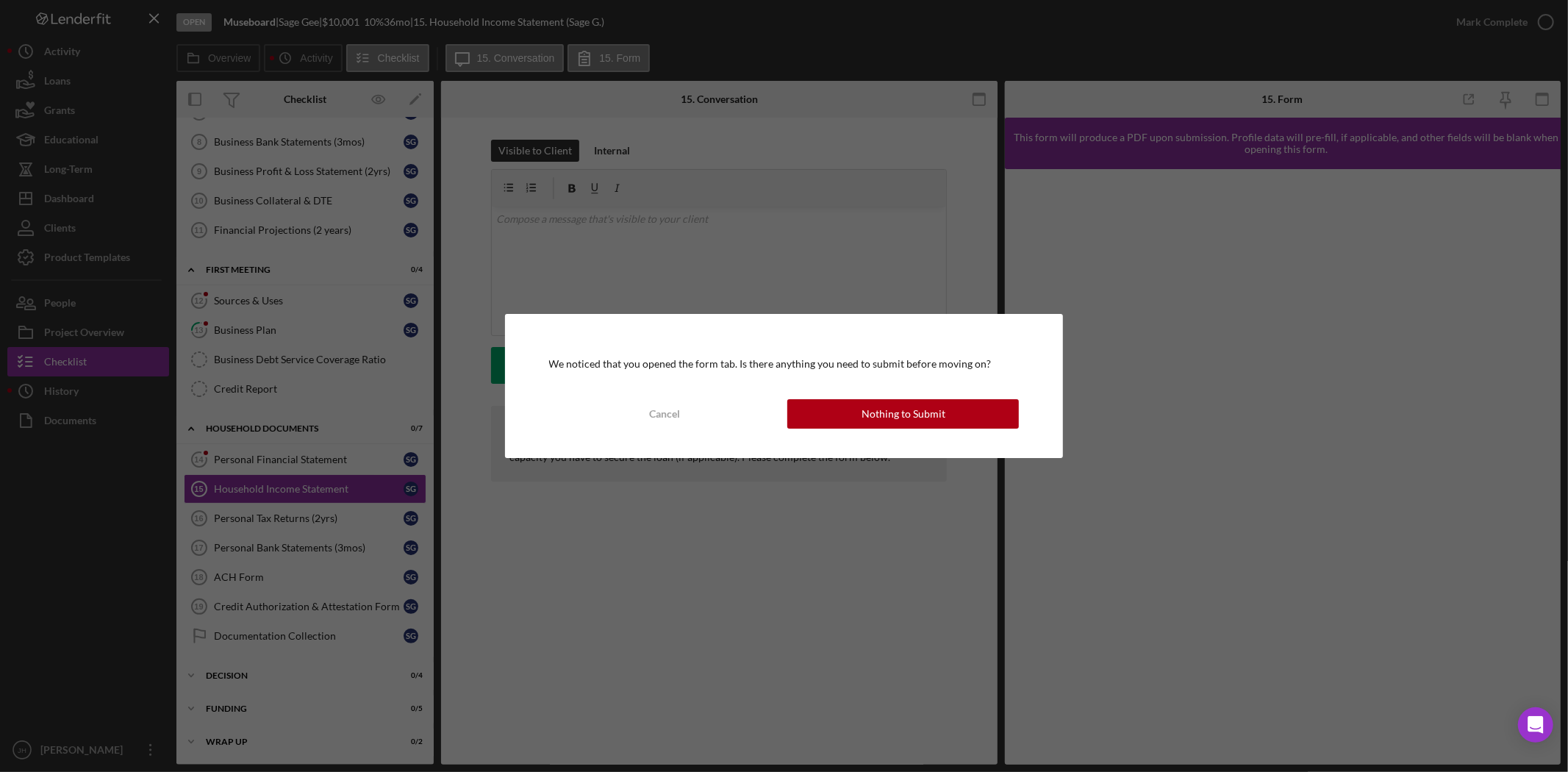
click at [322, 485] on div "We noticed that you opened the form tab. Is there anything you need to submit b…" at bounding box center [784, 386] width 1568 height 772
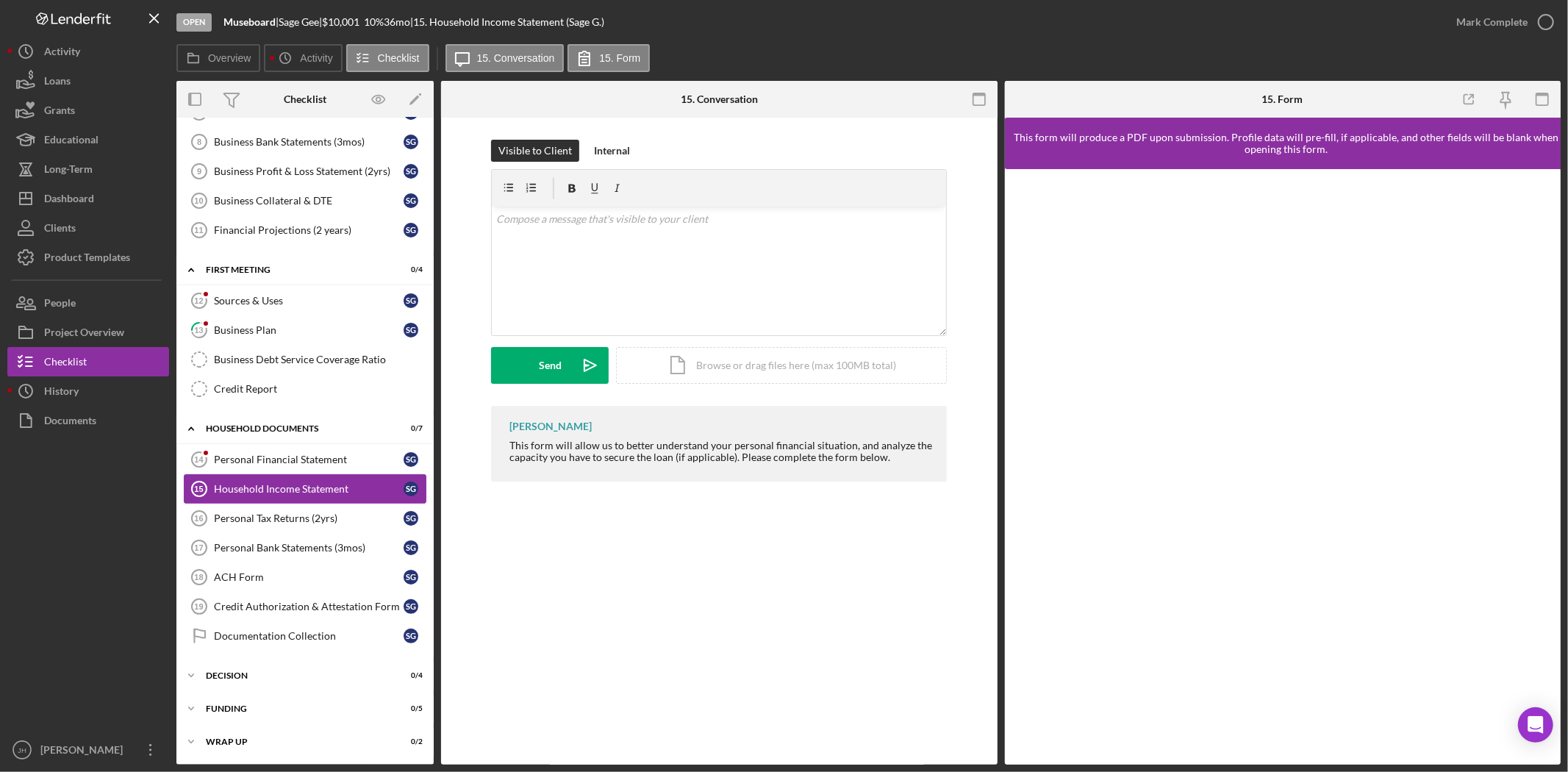
click at [328, 486] on div "Household Income Statement" at bounding box center [309, 489] width 190 height 12
click at [339, 462] on div "Personal Financial Statement" at bounding box center [309, 460] width 190 height 12
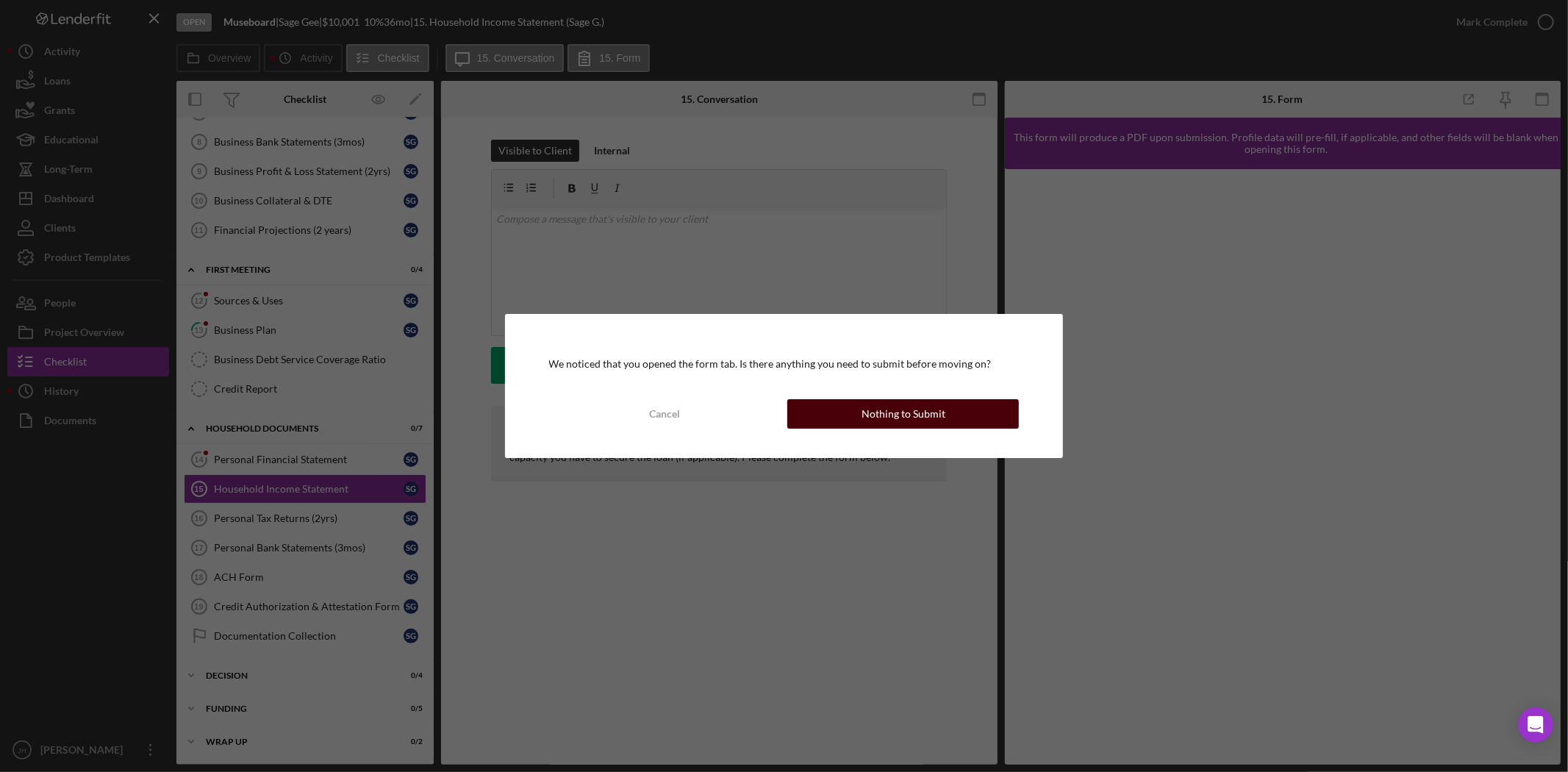
click at [924, 415] on div "Nothing to Submit" at bounding box center [903, 414] width 84 height 30
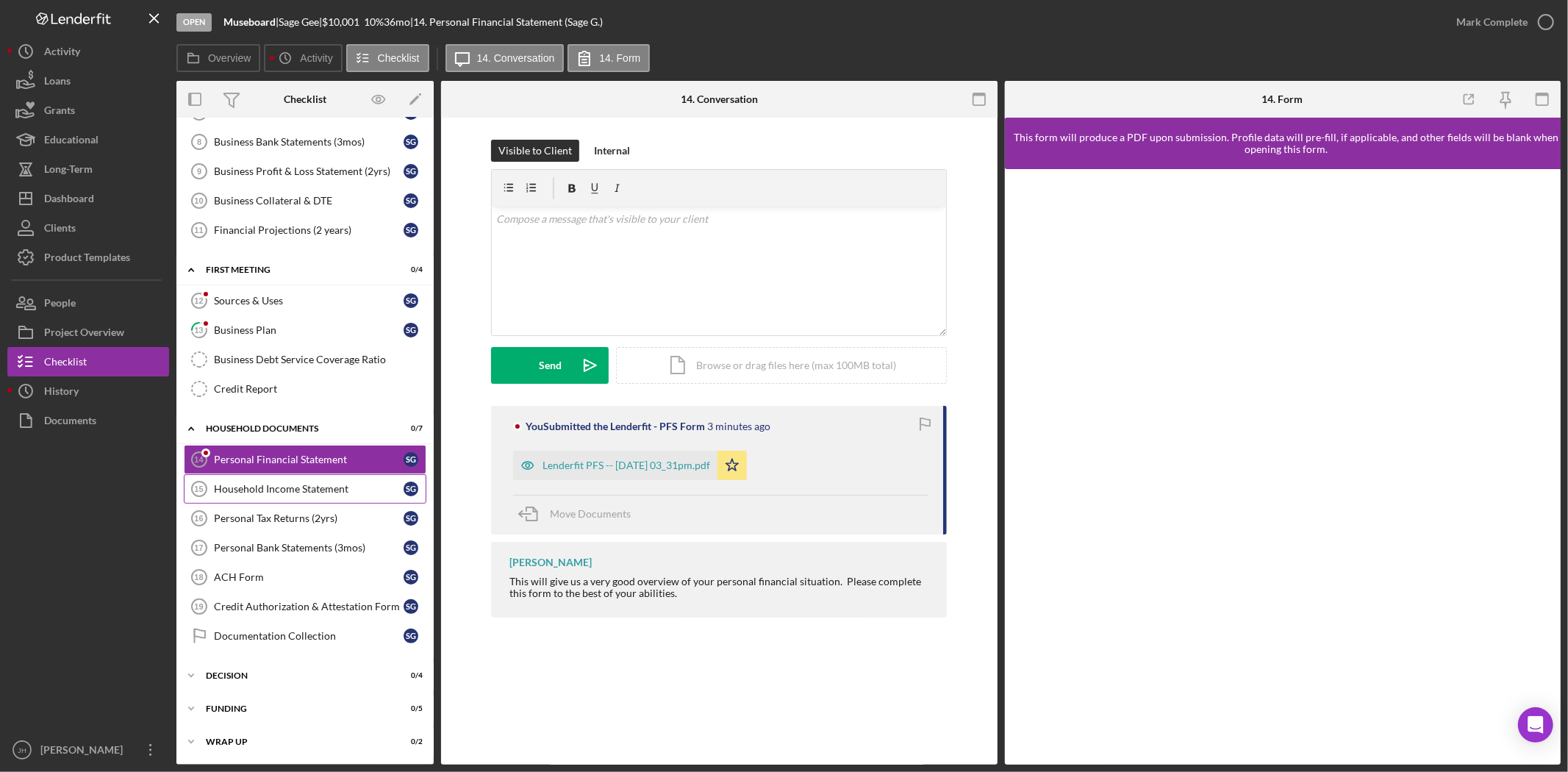
click at [340, 489] on div "Household Income Statement" at bounding box center [309, 489] width 190 height 12
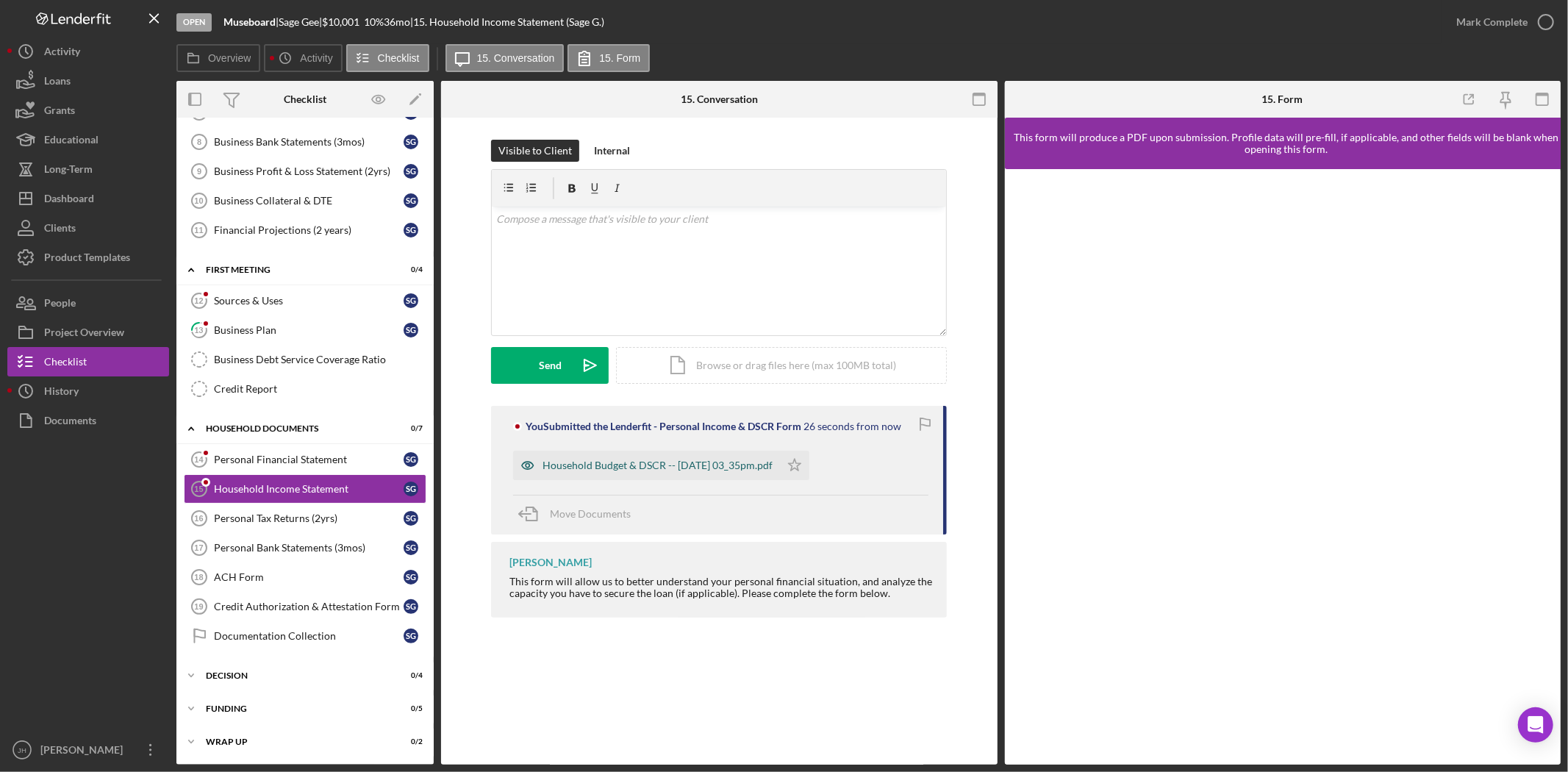
click at [634, 468] on div "Household Budget & DSCR -- 2025-09-16 03_35pm.pdf" at bounding box center [657, 465] width 230 height 12
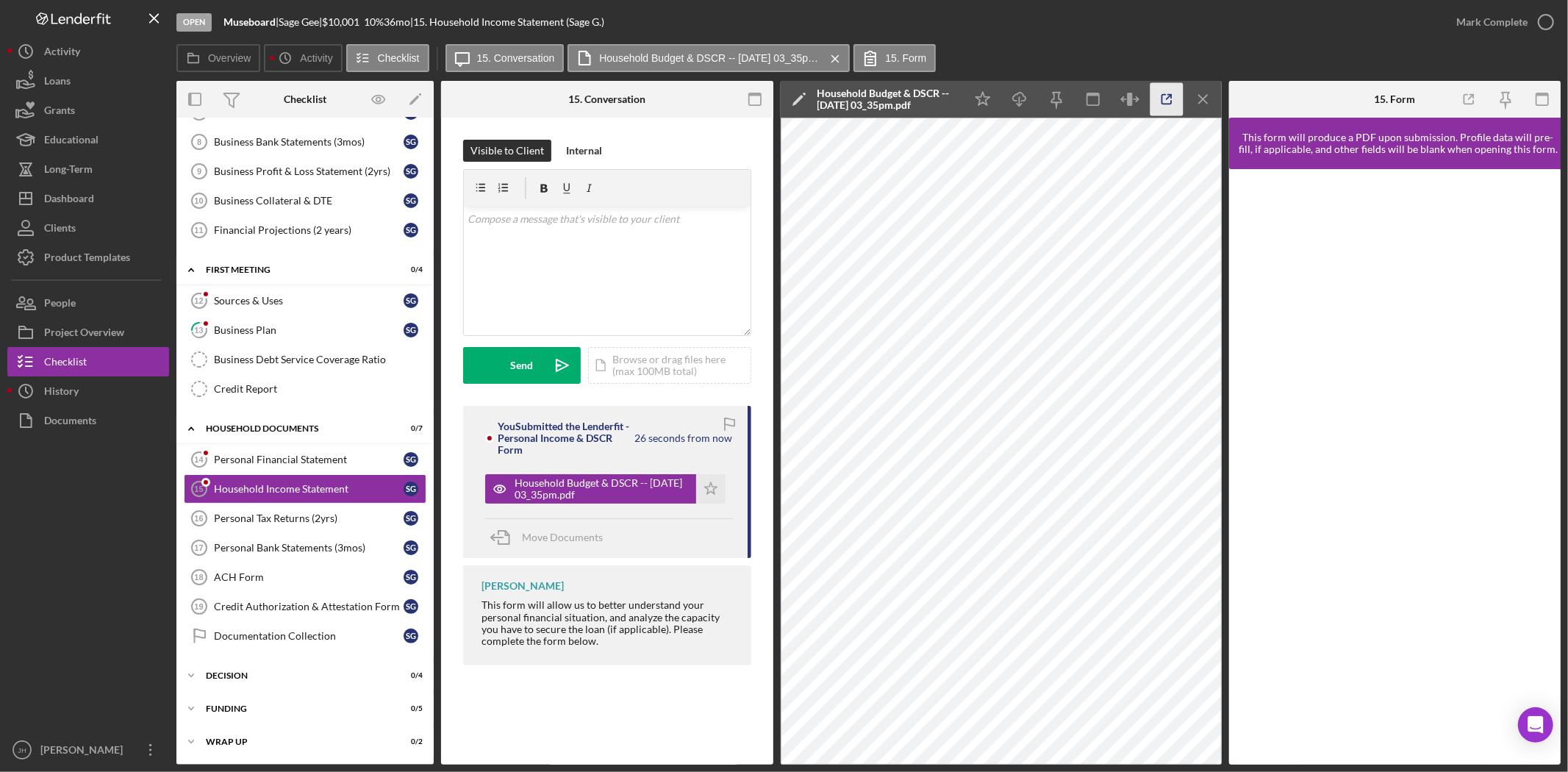
click at [1164, 89] on icon "button" at bounding box center [1166, 99] width 33 height 33
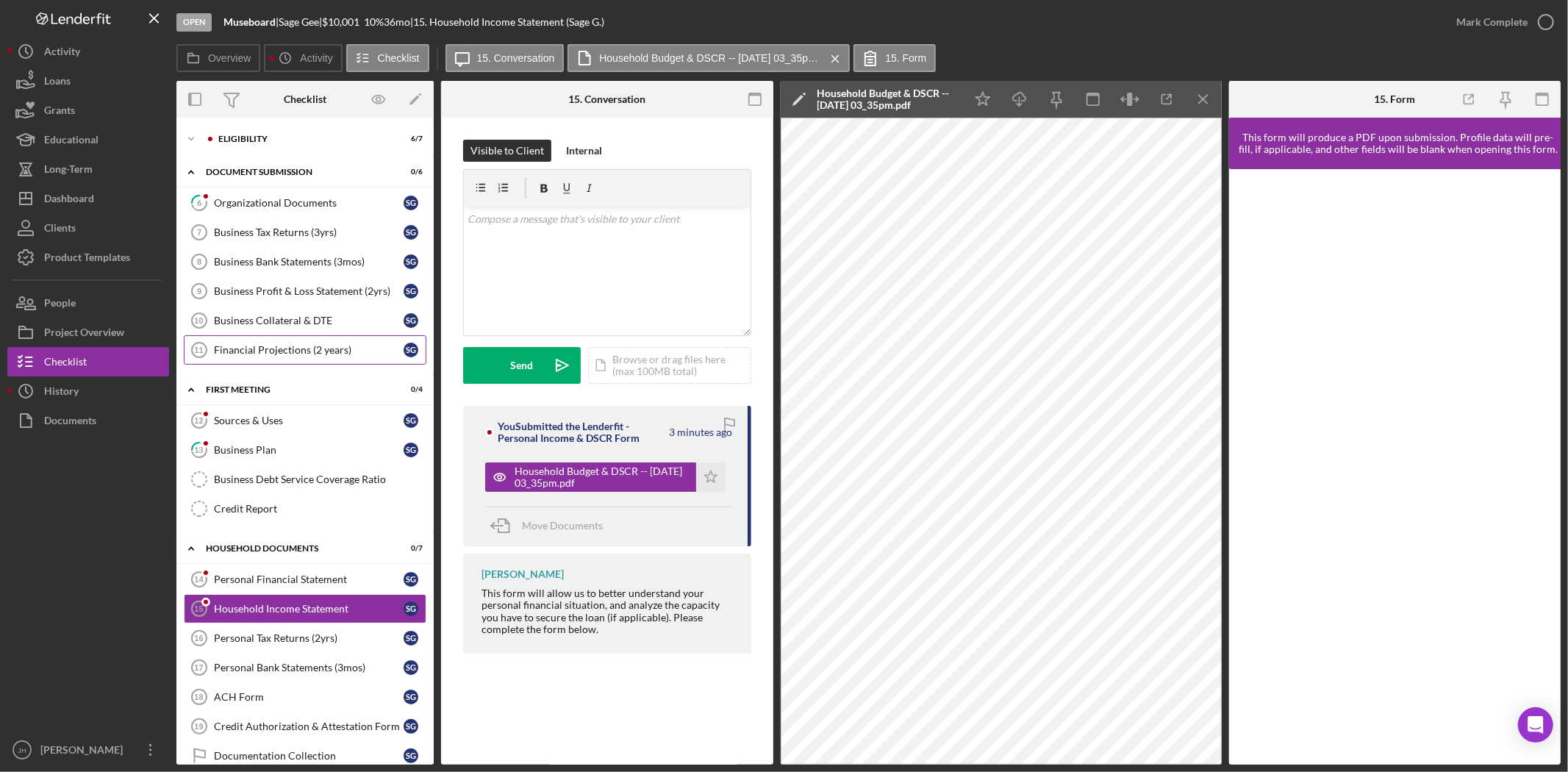
click at [292, 363] on link "Financial Projections (2 years) 11 Financial Projections (2 years) S G" at bounding box center [305, 350] width 243 height 30
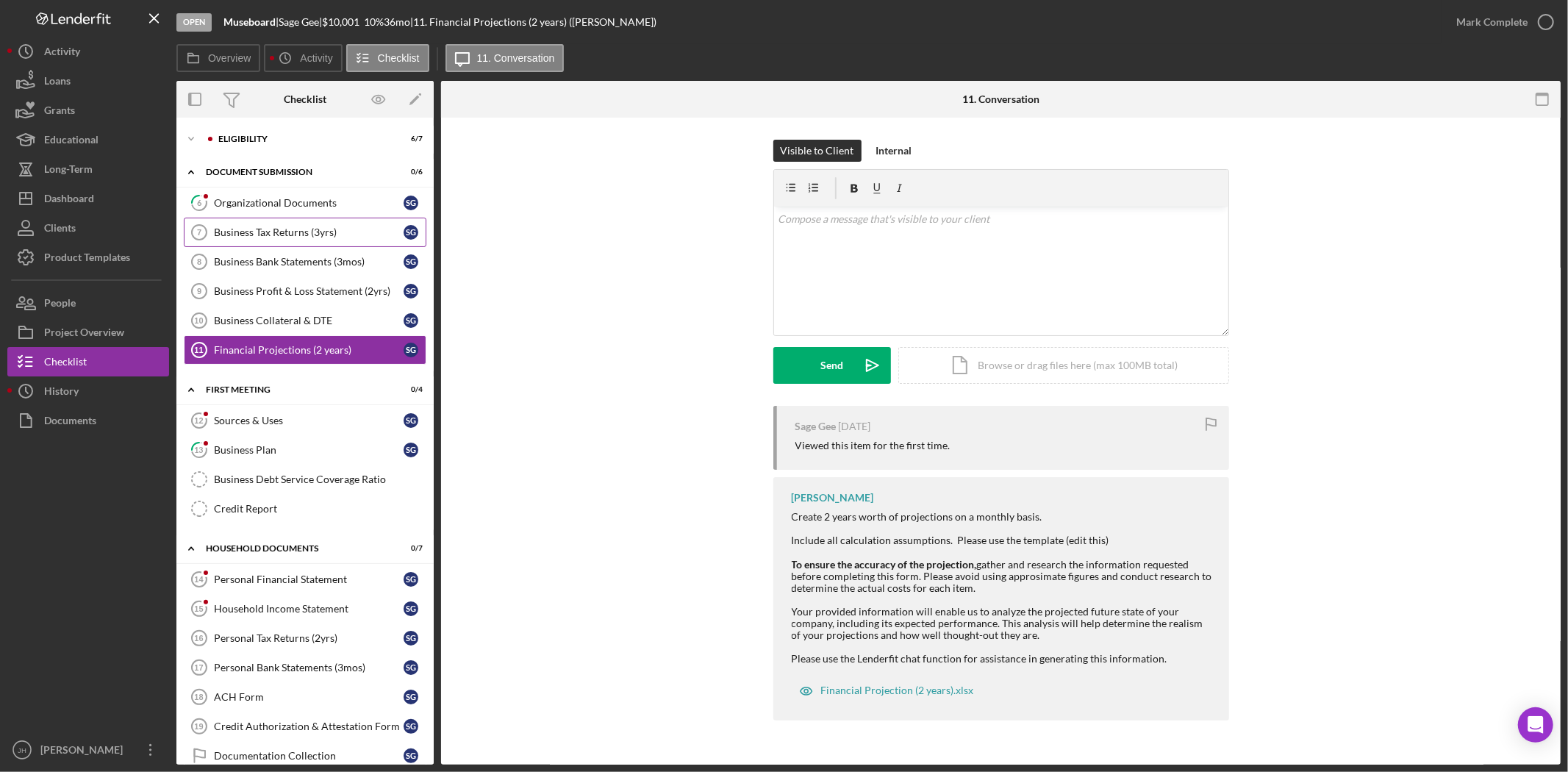
click at [327, 237] on div "Business Tax Returns (3yrs)" at bounding box center [309, 232] width 190 height 12
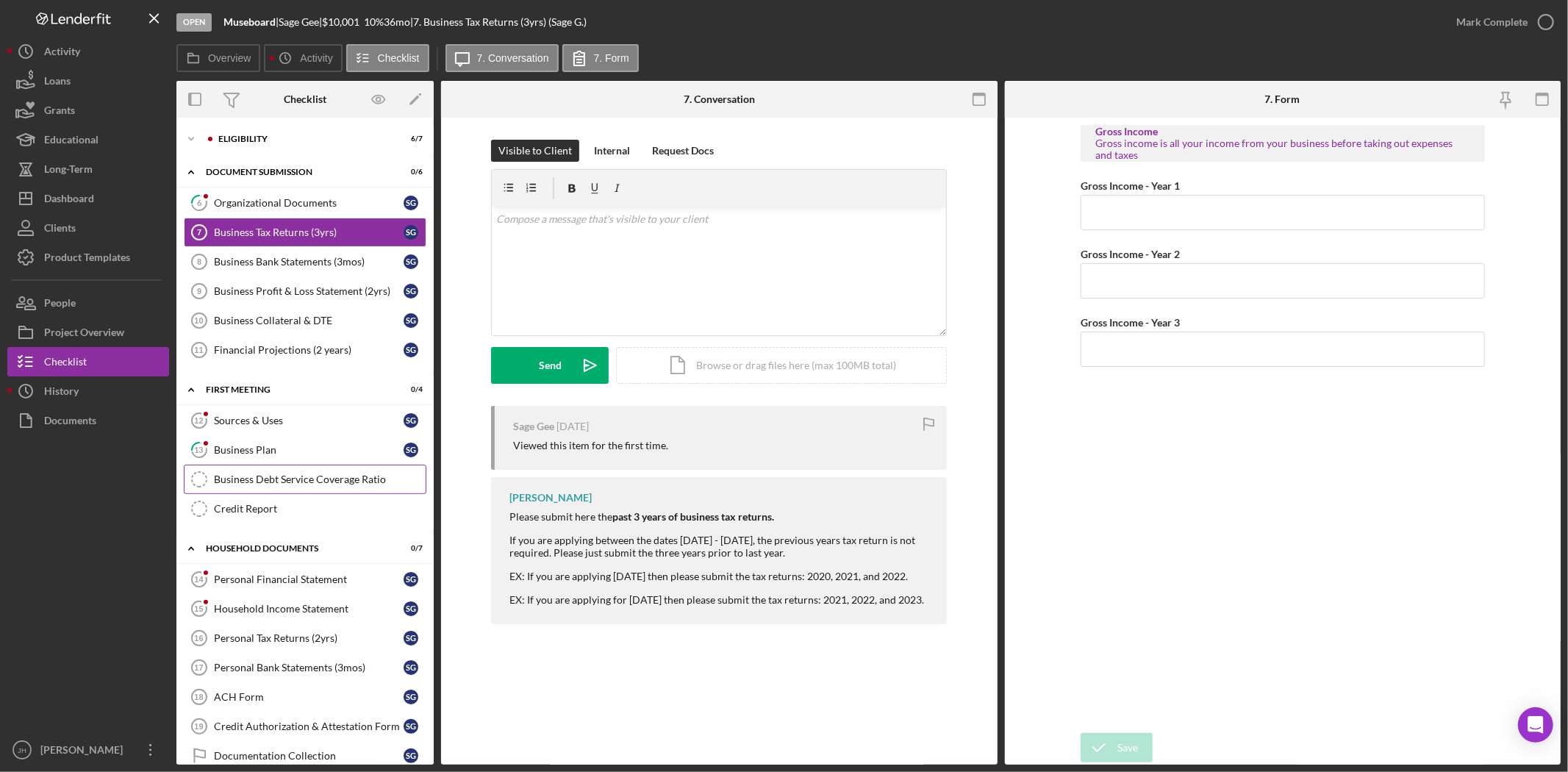
click at [327, 489] on link "Business Debt Service Coverage Ratio Business Debt Service Coverage Ratio" at bounding box center [305, 479] width 243 height 30
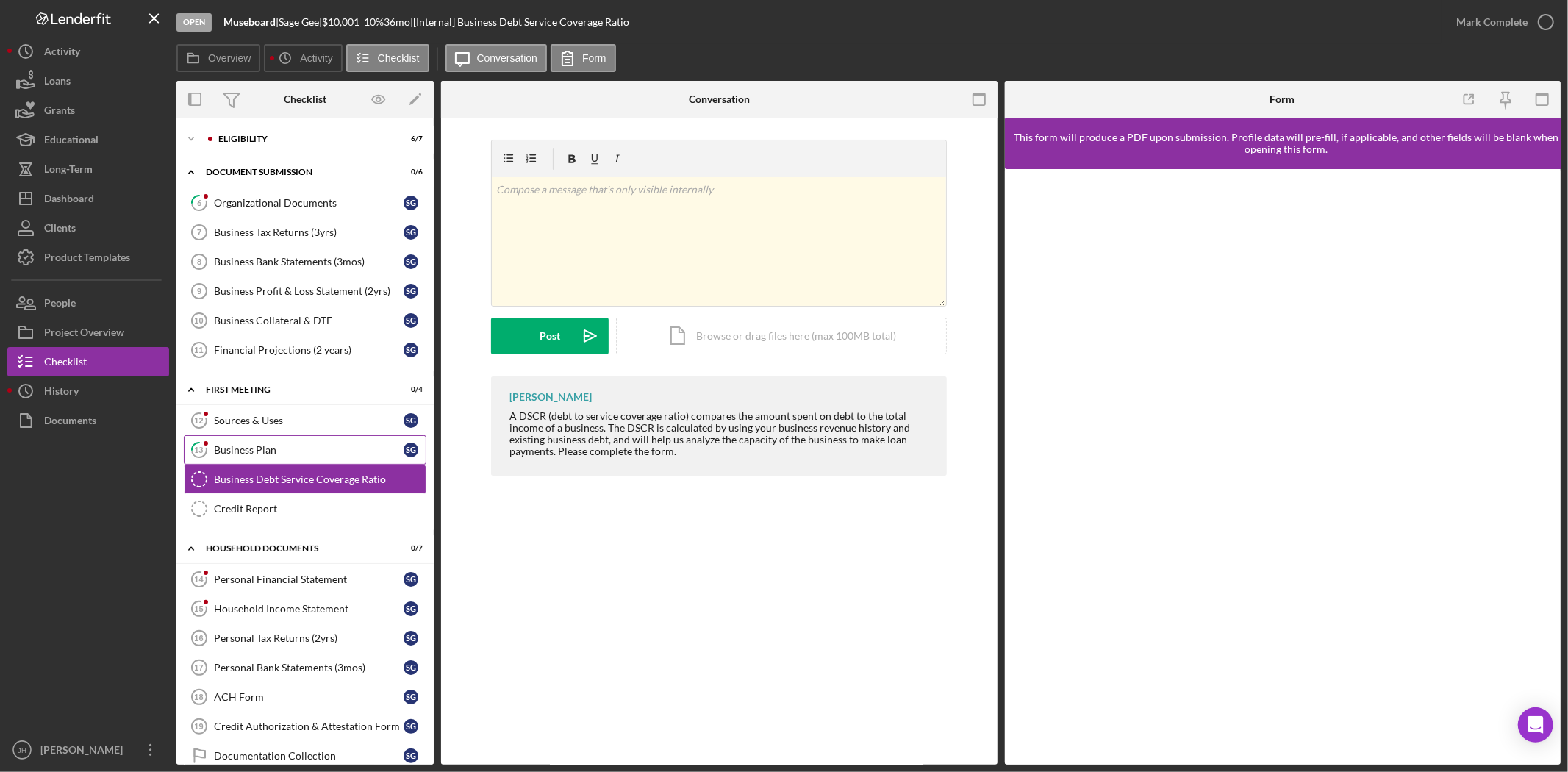
click at [309, 451] on div "Business Plan" at bounding box center [309, 450] width 190 height 12
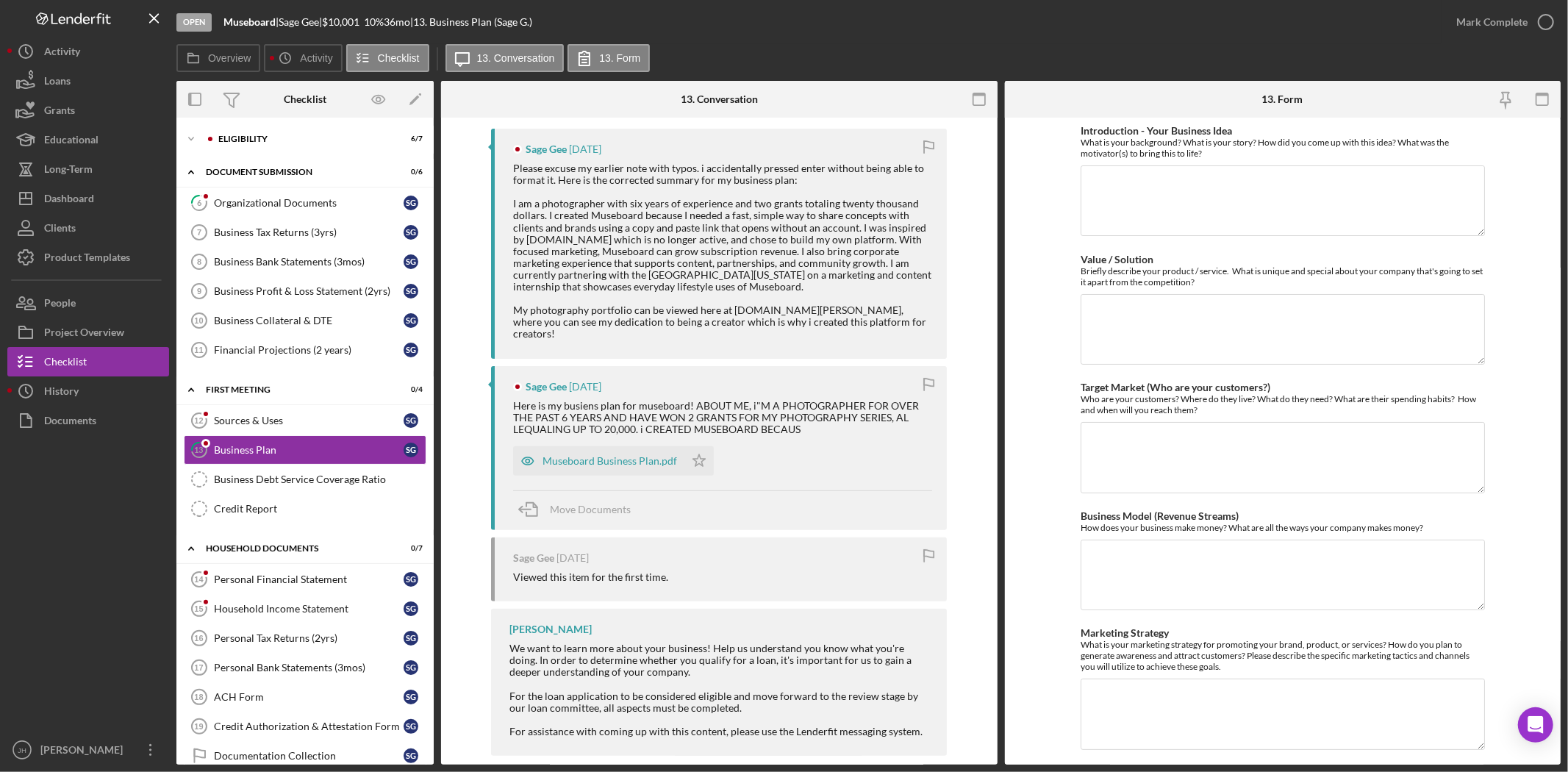
scroll to position [287, 0]
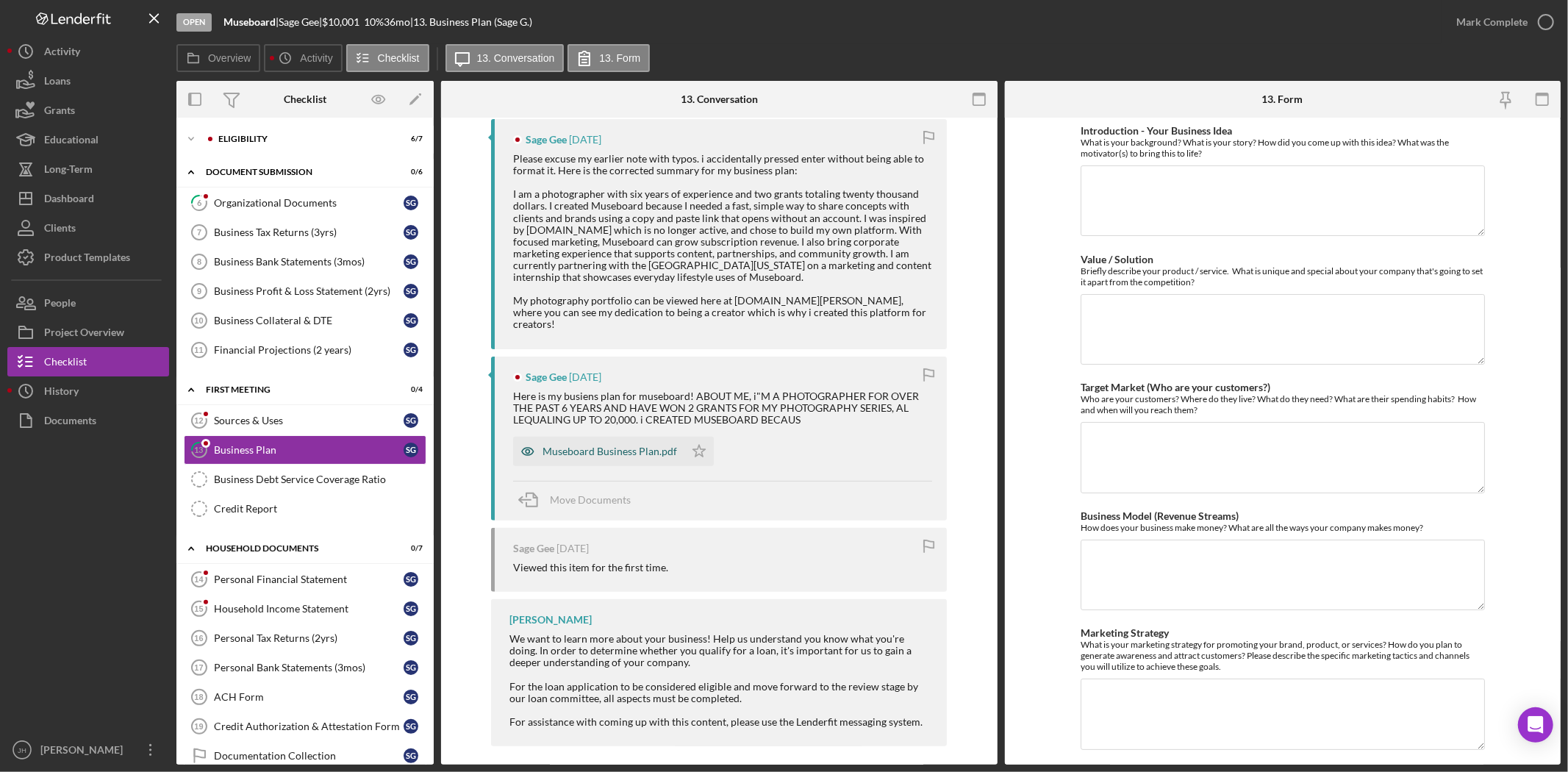
click at [623, 446] on div "Museboard Business Plan.pdf" at bounding box center [609, 452] width 134 height 12
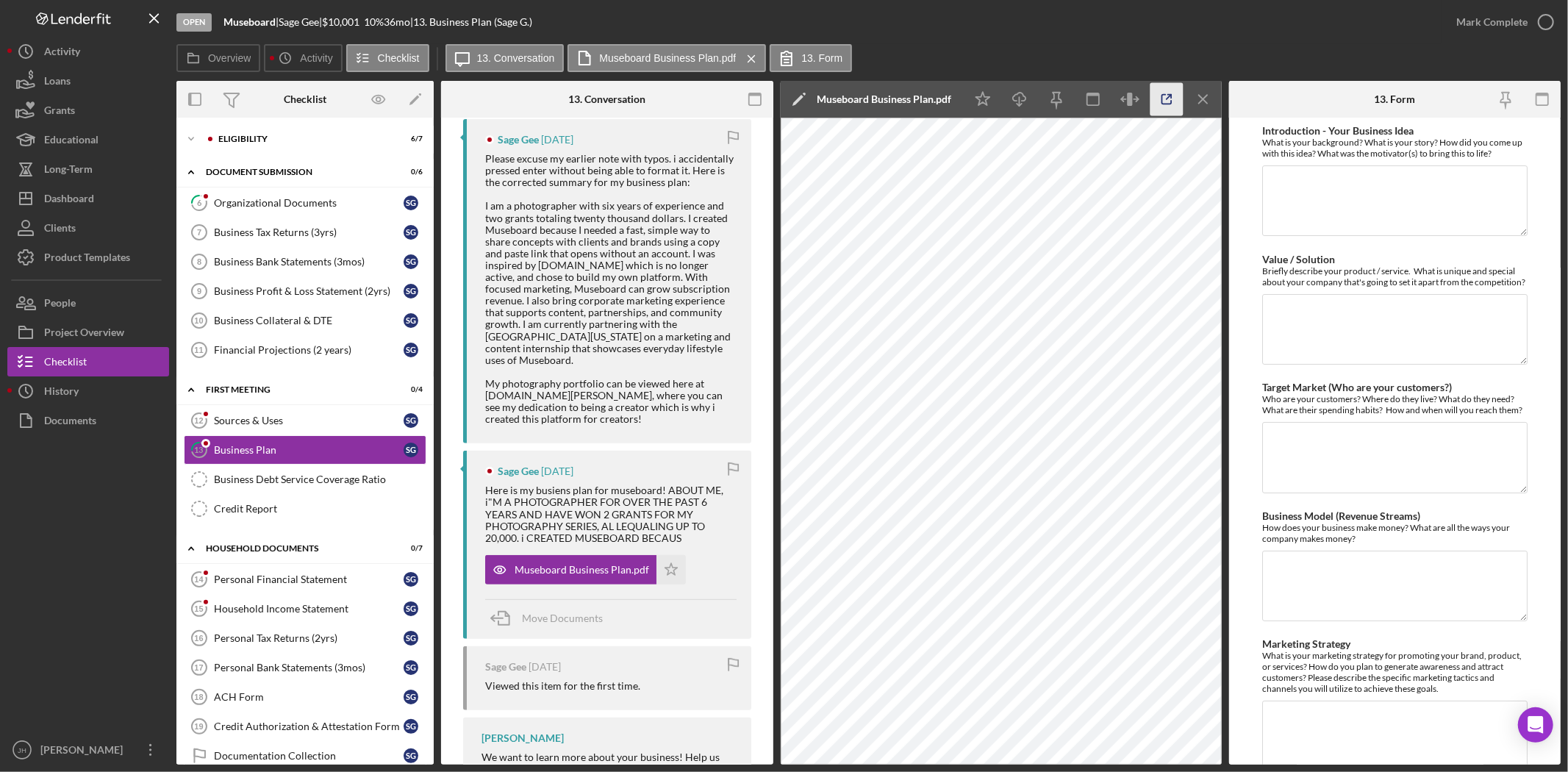
click at [1164, 100] on icon "button" at bounding box center [1166, 99] width 33 height 33
click at [283, 352] on div "Financial Projections (2 years)" at bounding box center [309, 350] width 190 height 12
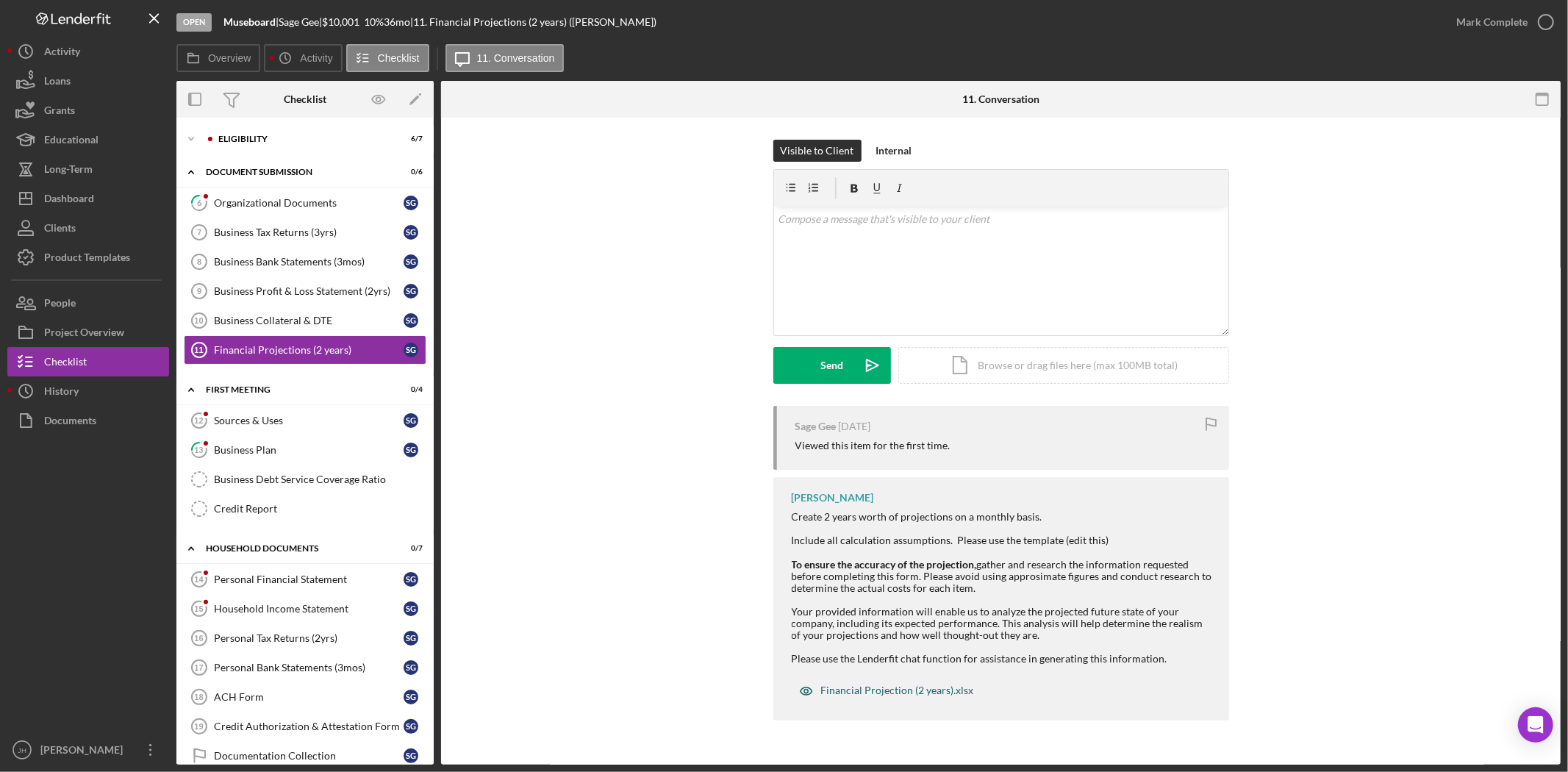
click at [885, 669] on div "Financial Projection (2 years).xlsx" at bounding box center [898, 691] width 153 height 12
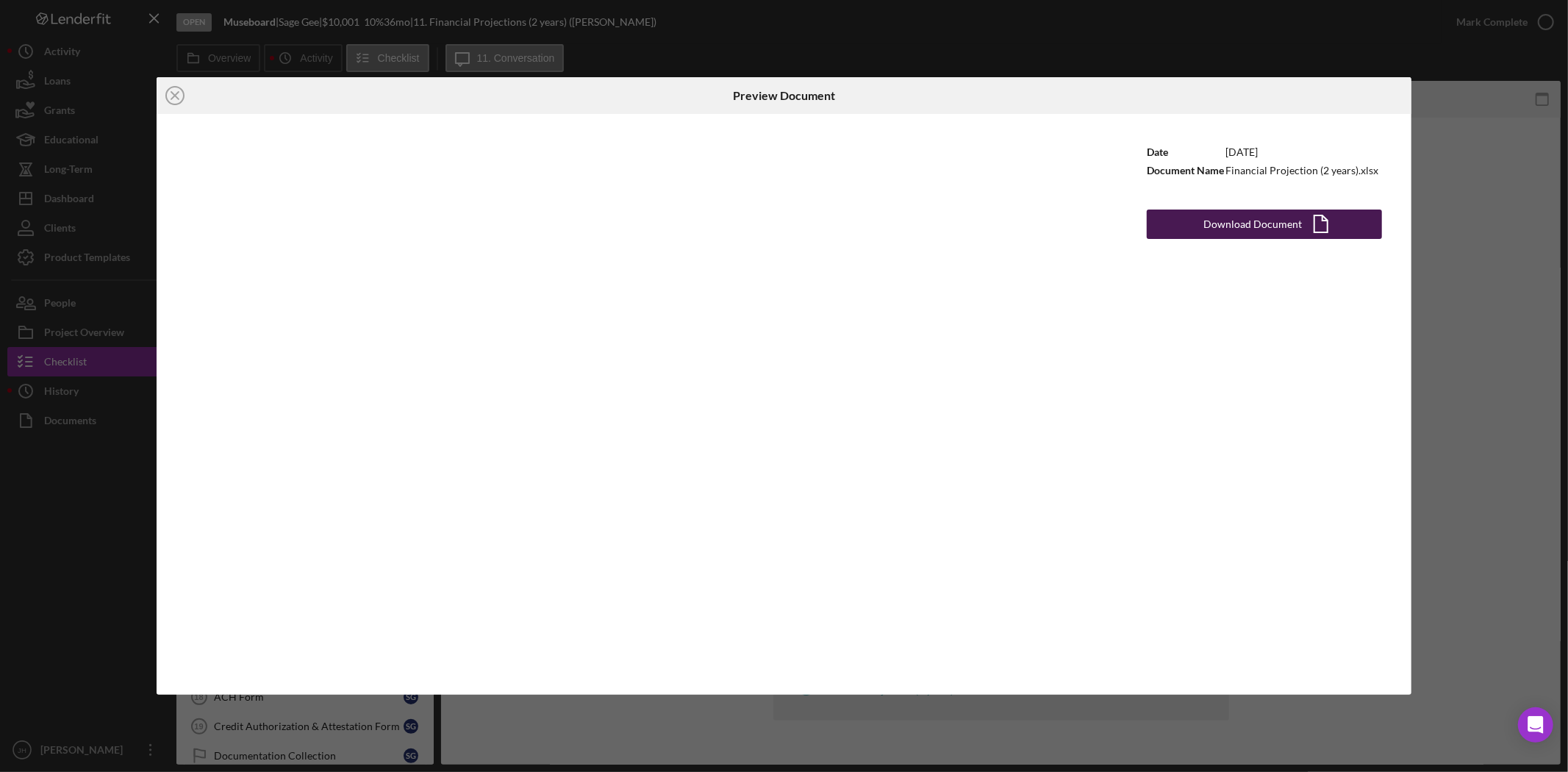
click at [1176, 221] on button "Download Document Icon/Document" at bounding box center [1264, 224] width 235 height 30
click at [183, 99] on circle at bounding box center [175, 96] width 18 height 18
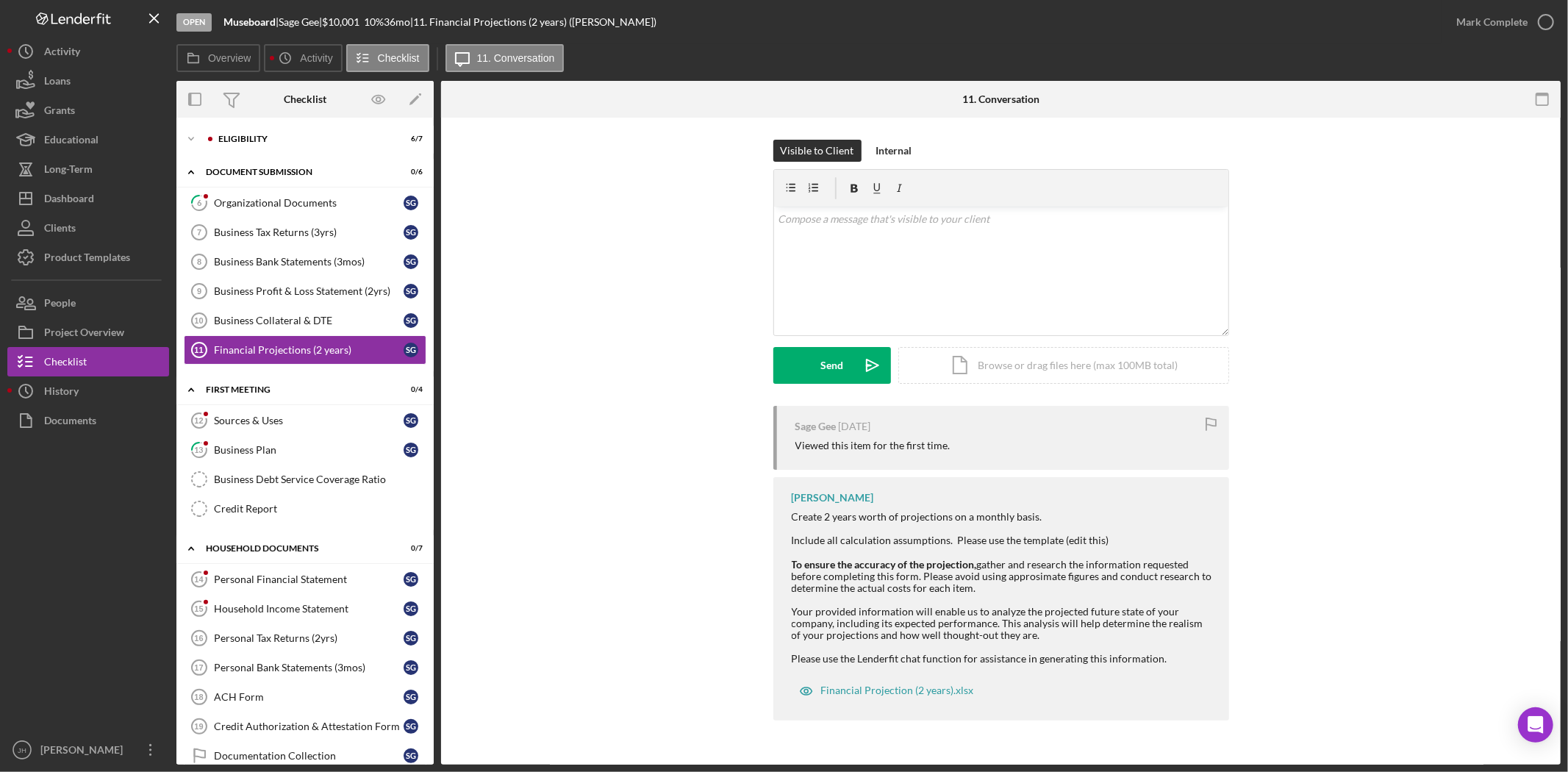
click at [589, 386] on div "Visible to Client Internal v Color teal Color pink Remove color Add row above A…" at bounding box center [1001, 273] width 1076 height 266
click at [685, 390] on div "Visible to Client Internal v Color teal Color pink Remove color Add row above A…" at bounding box center [1001, 273] width 1076 height 266
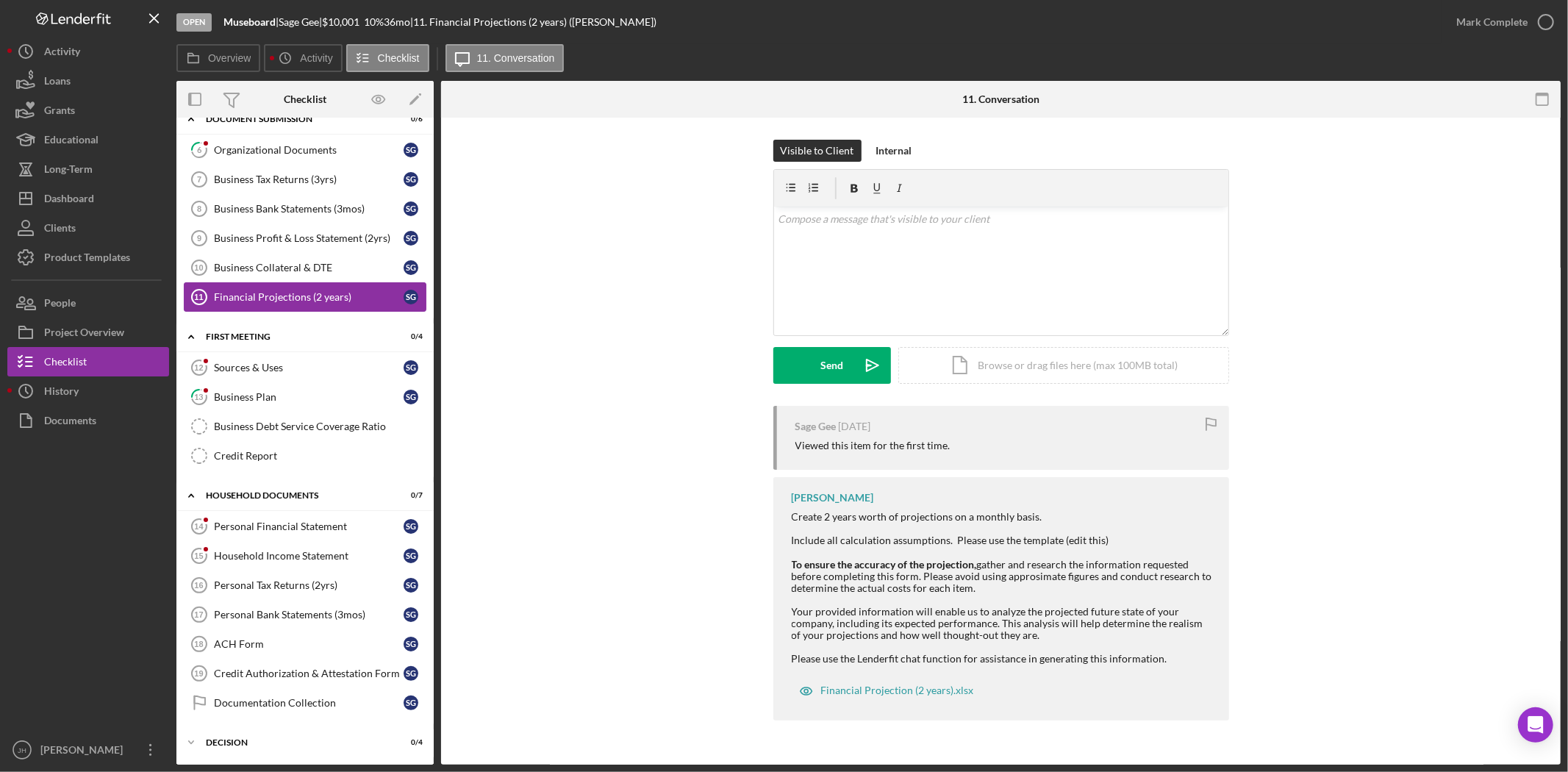
scroll to position [81, 0]
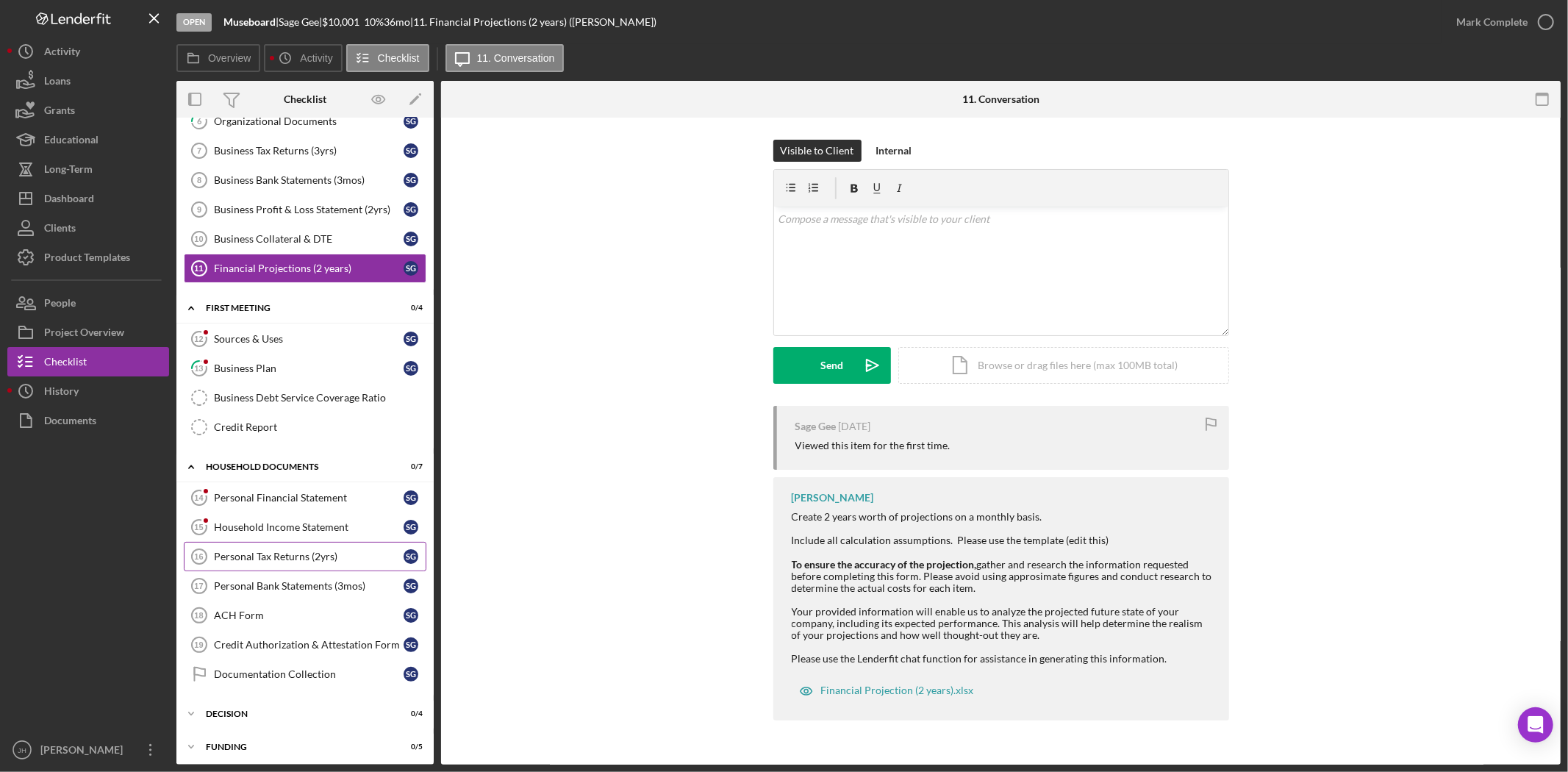
click at [319, 565] on link "Personal Tax Returns (2yrs) 16 Personal Tax Returns (2yrs) S G" at bounding box center [305, 556] width 243 height 30
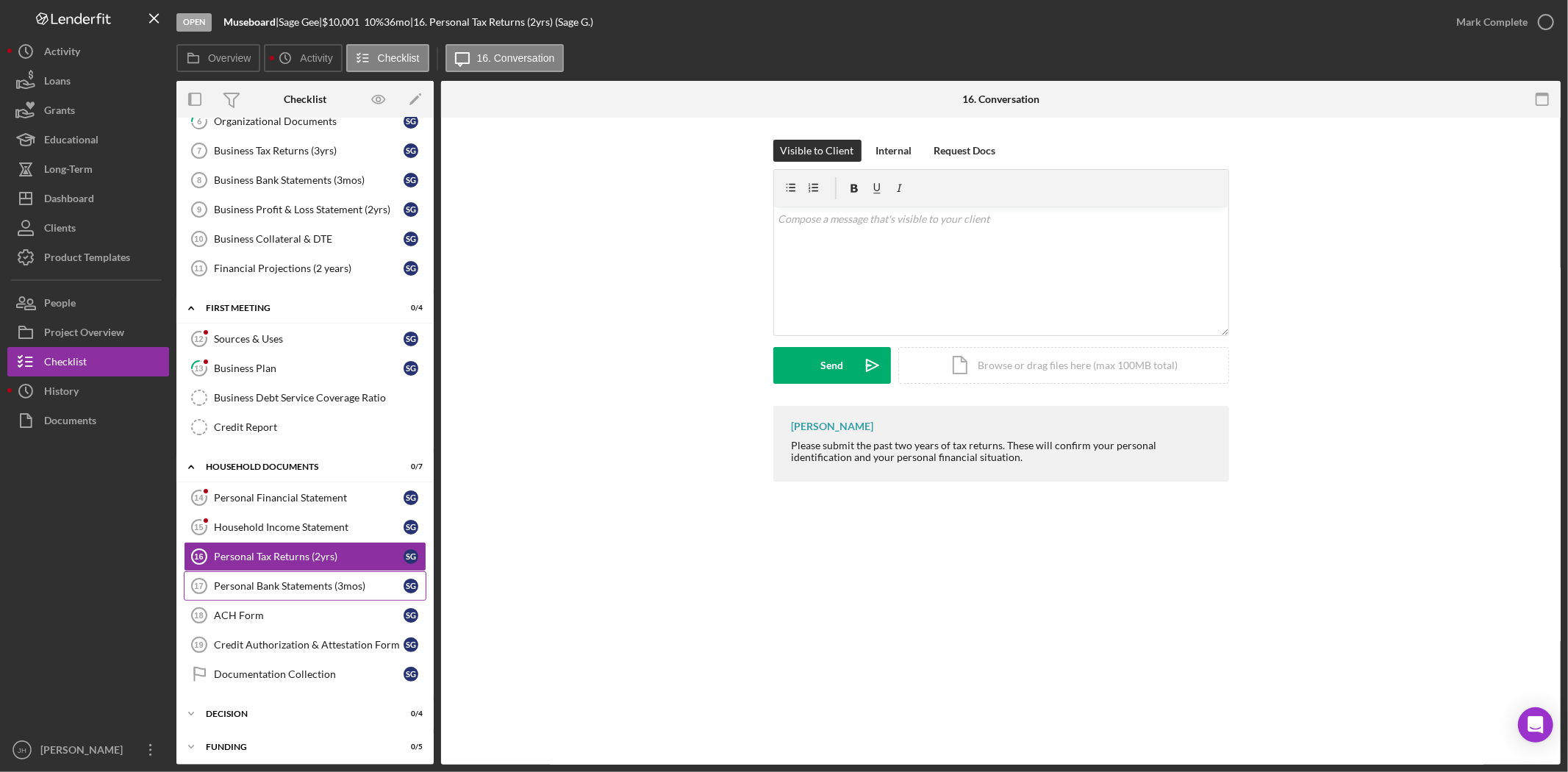
click at [312, 601] on link "Personal Bank Statements (3mos) 17 Personal Bank Statements (3mos) S G" at bounding box center [305, 586] width 243 height 30
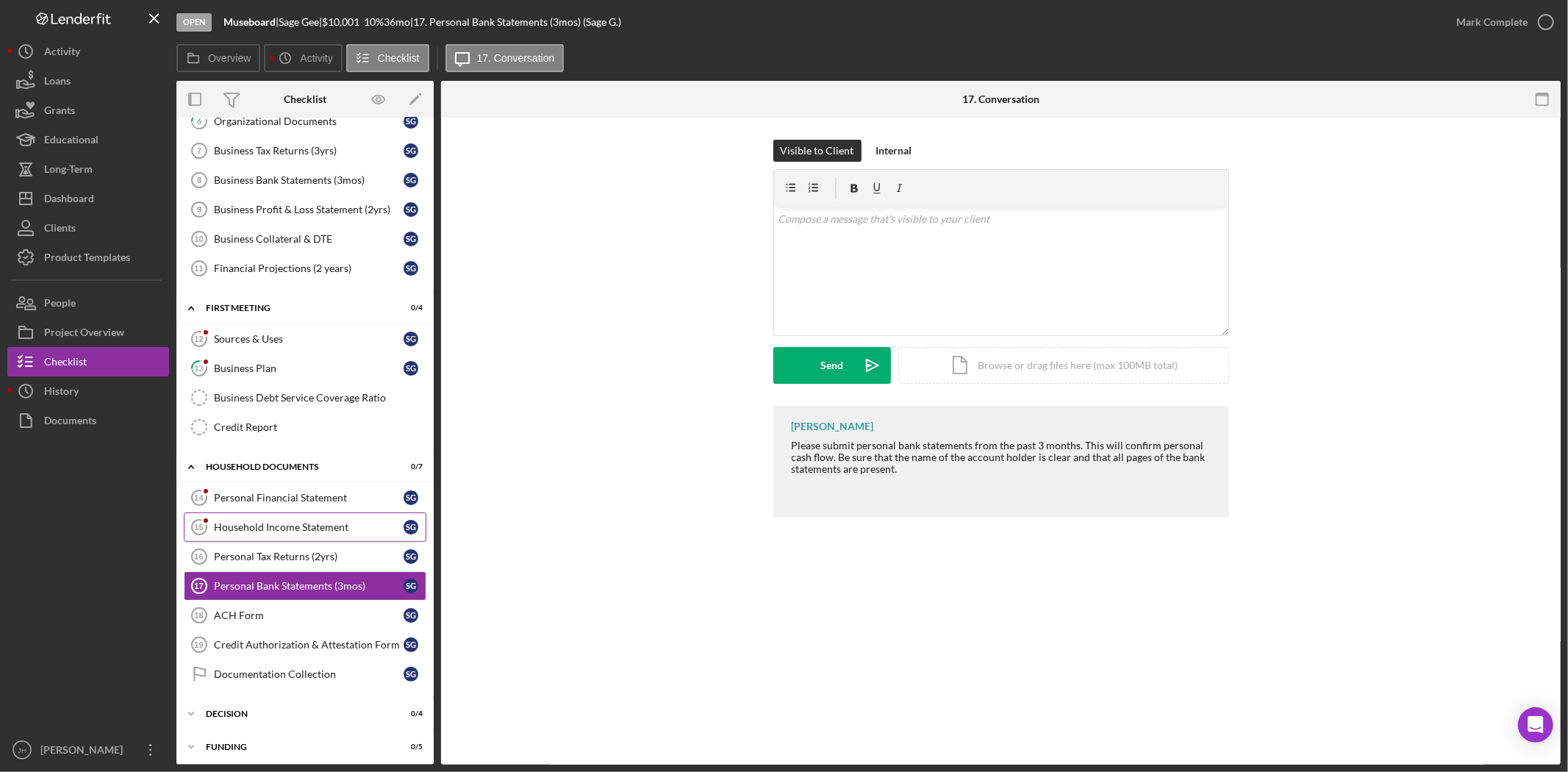
scroll to position [122, 0]
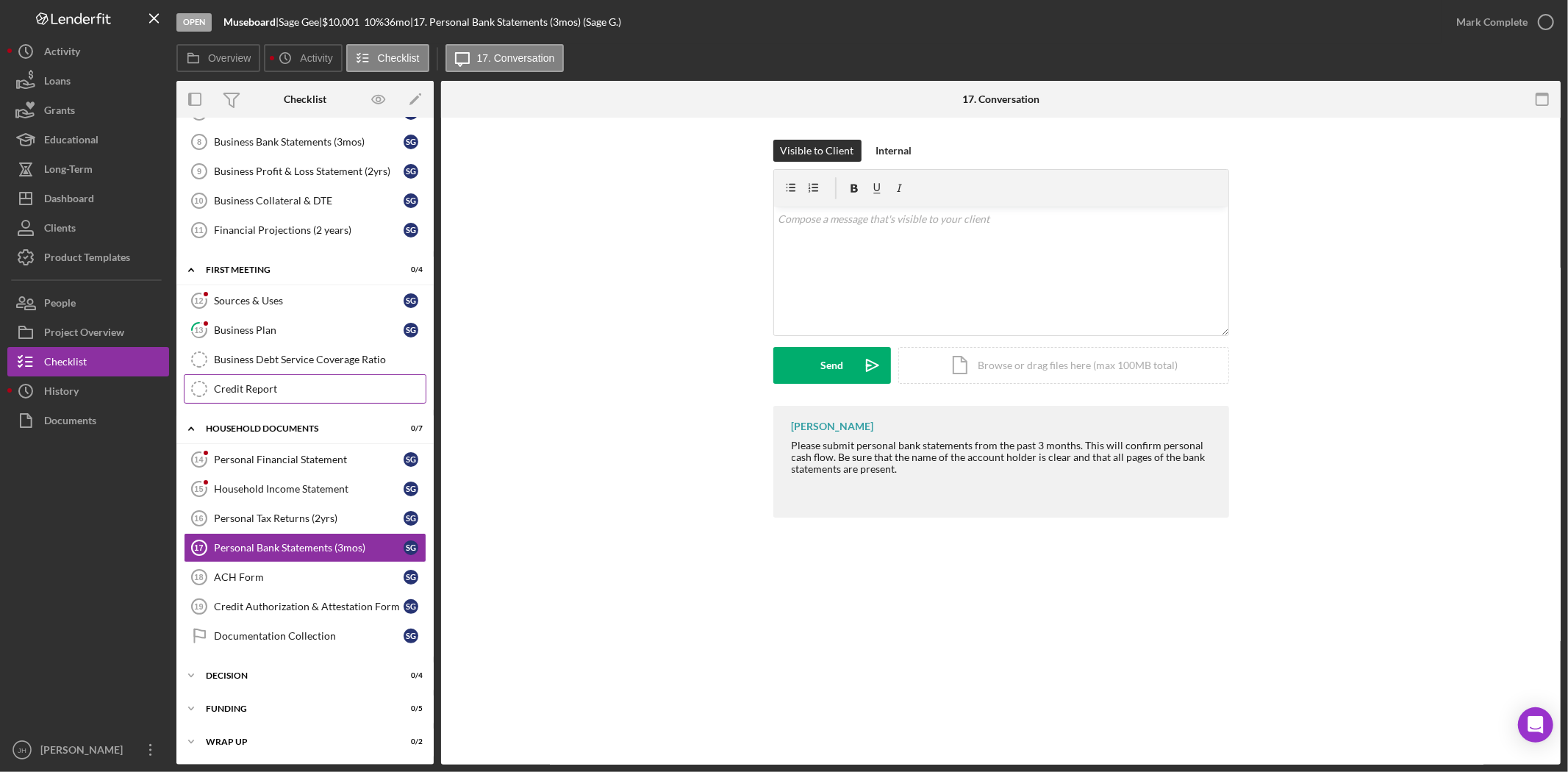
click at [329, 393] on div "Credit Report" at bounding box center [319, 389] width 212 height 12
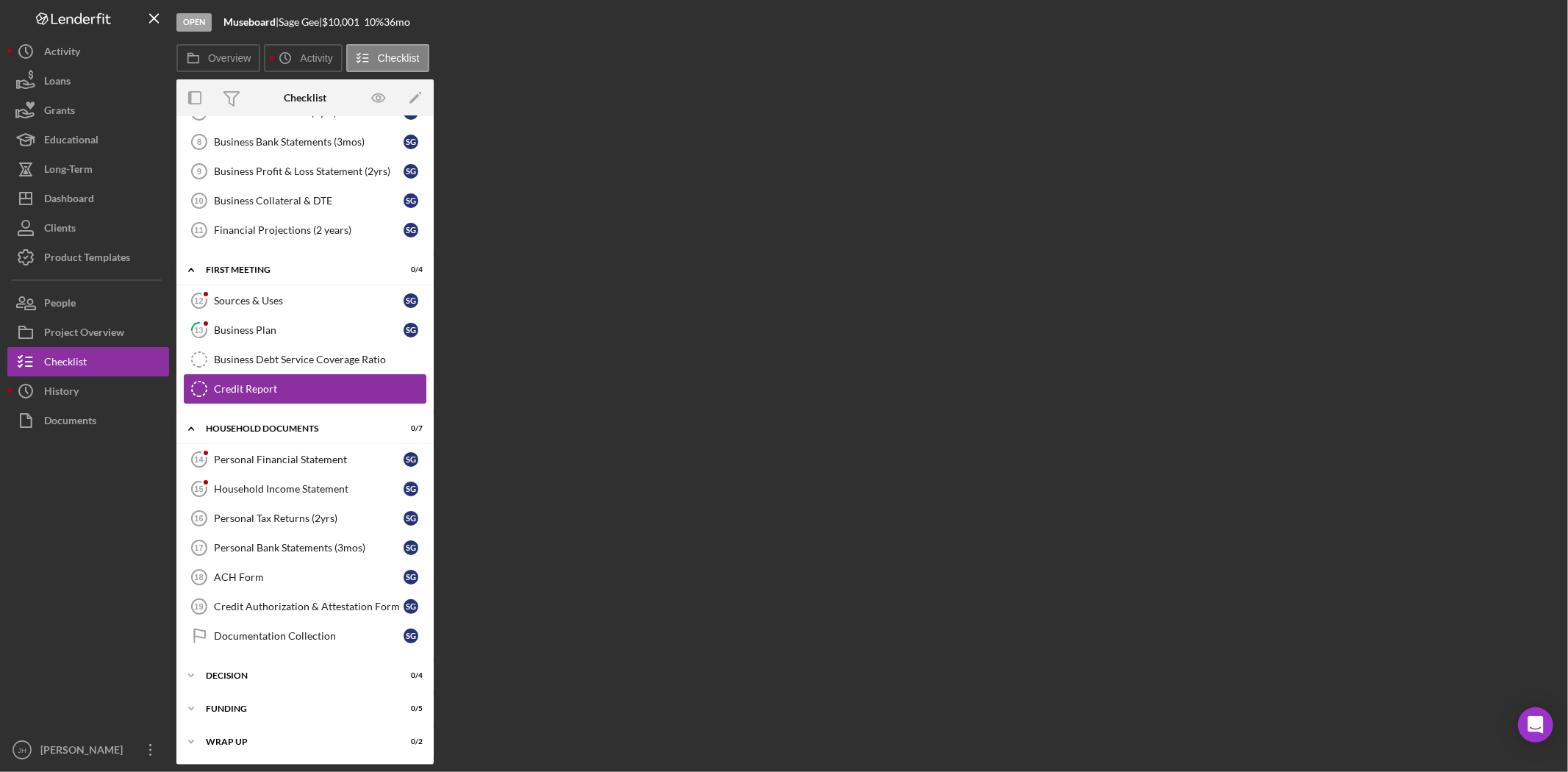
scroll to position [122, 0]
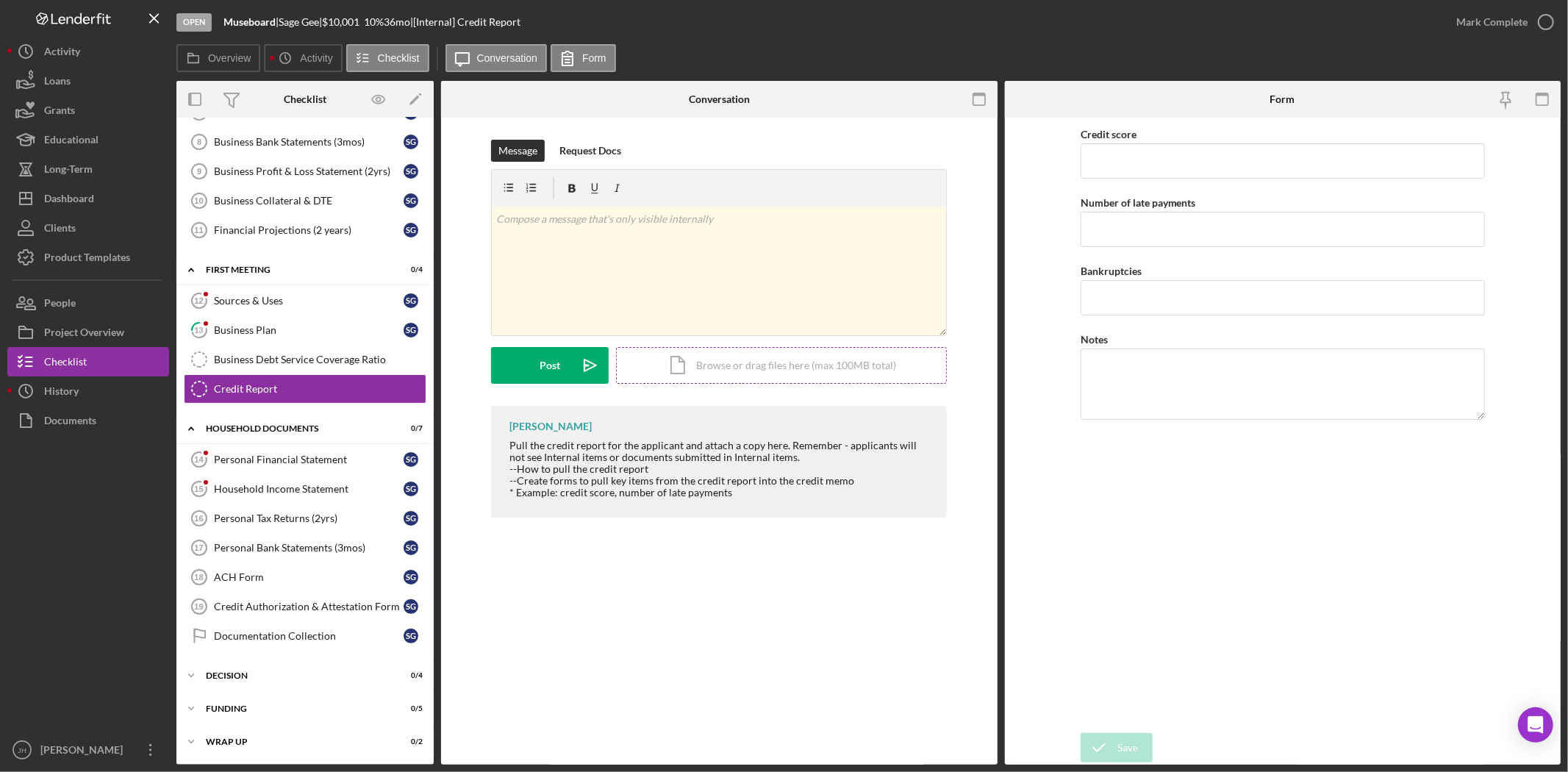
click at [688, 378] on div "Icon/Document Browse or drag files here (max 100MB total) Tap to choose files o…" at bounding box center [781, 365] width 331 height 37
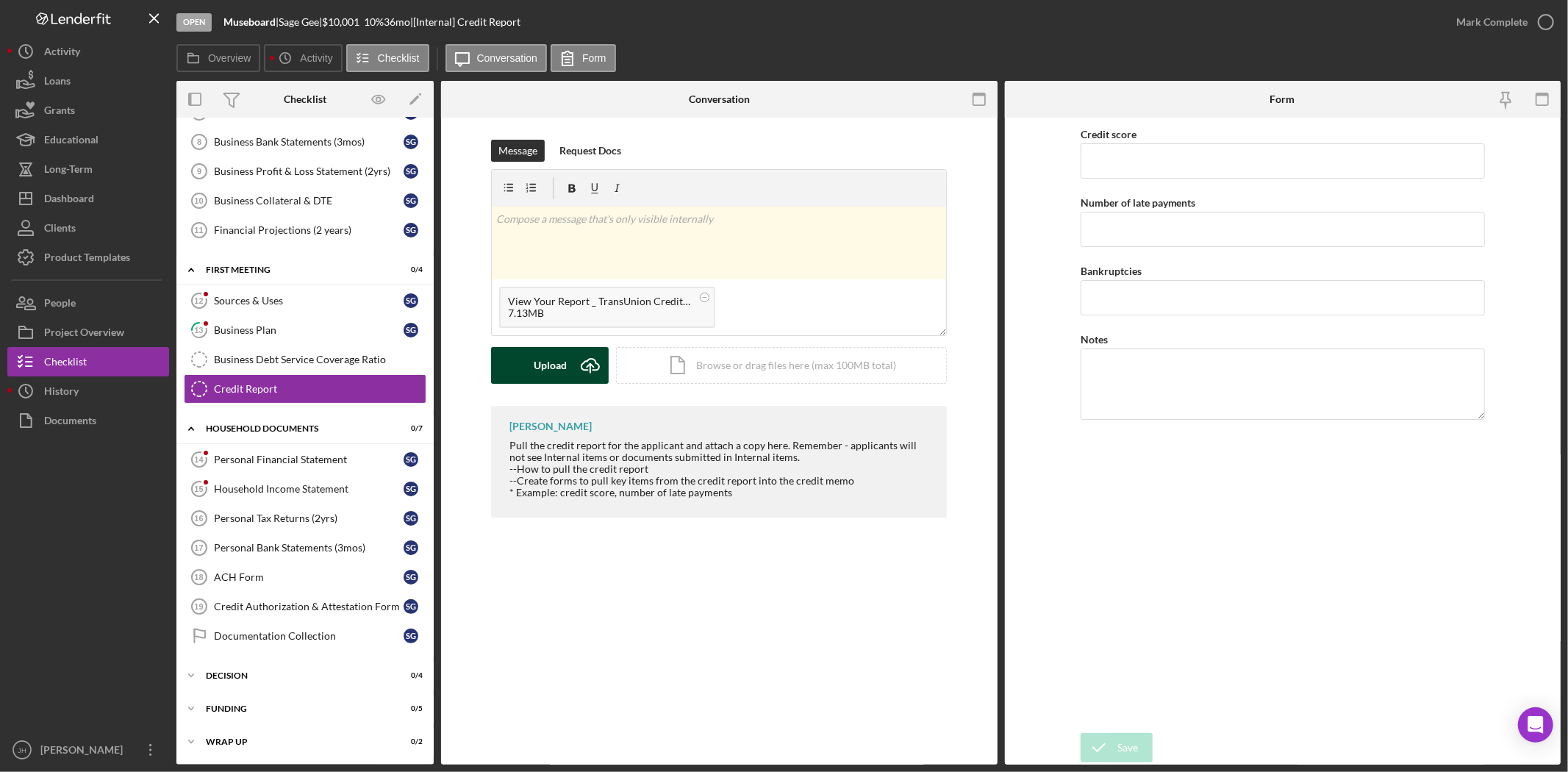
click at [537, 357] on div "Upload" at bounding box center [549, 365] width 33 height 37
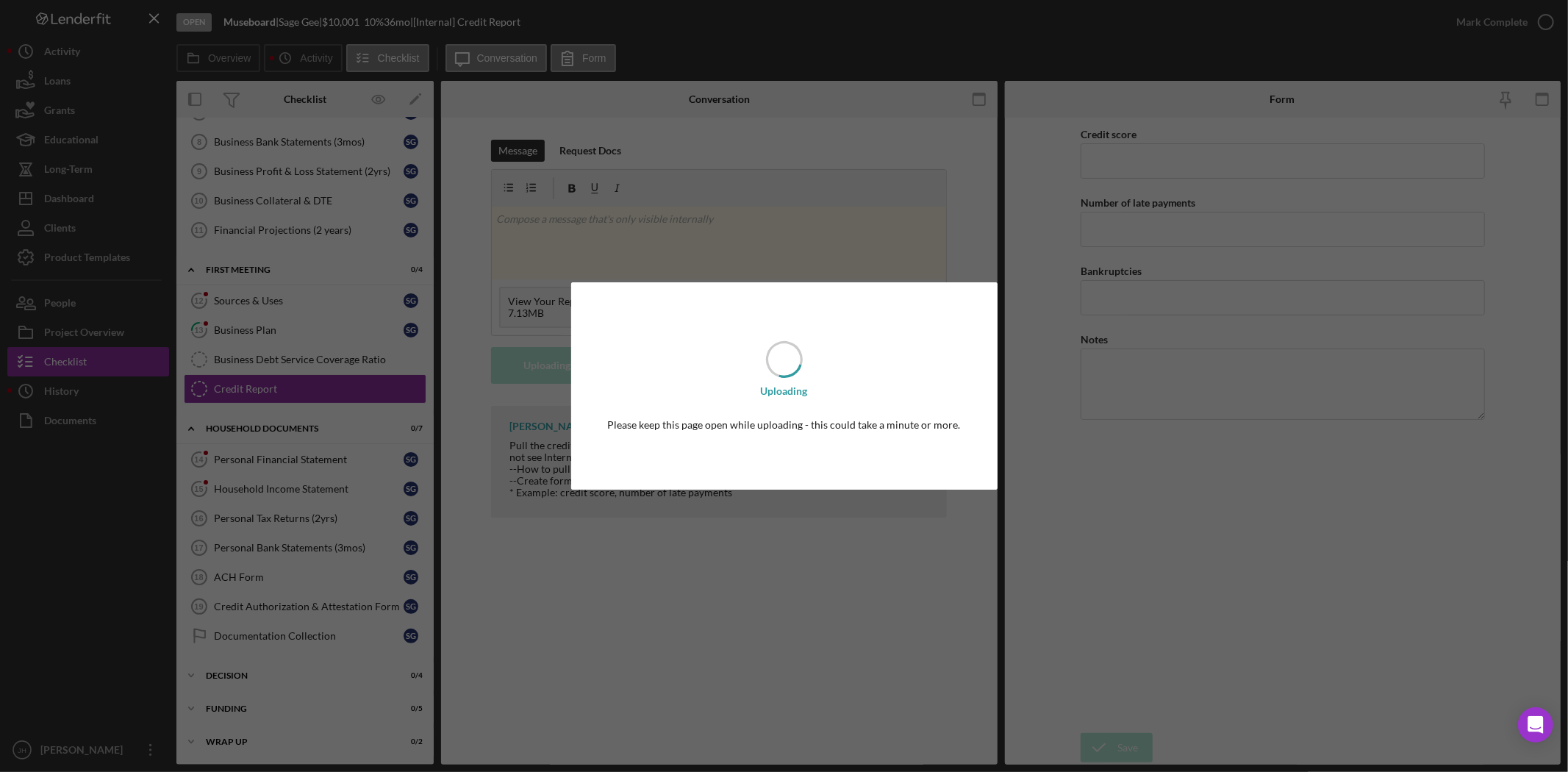
click at [846, 609] on div "Uploading Please keep this page open while uploading - this could take a minute…" at bounding box center [784, 386] width 1568 height 772
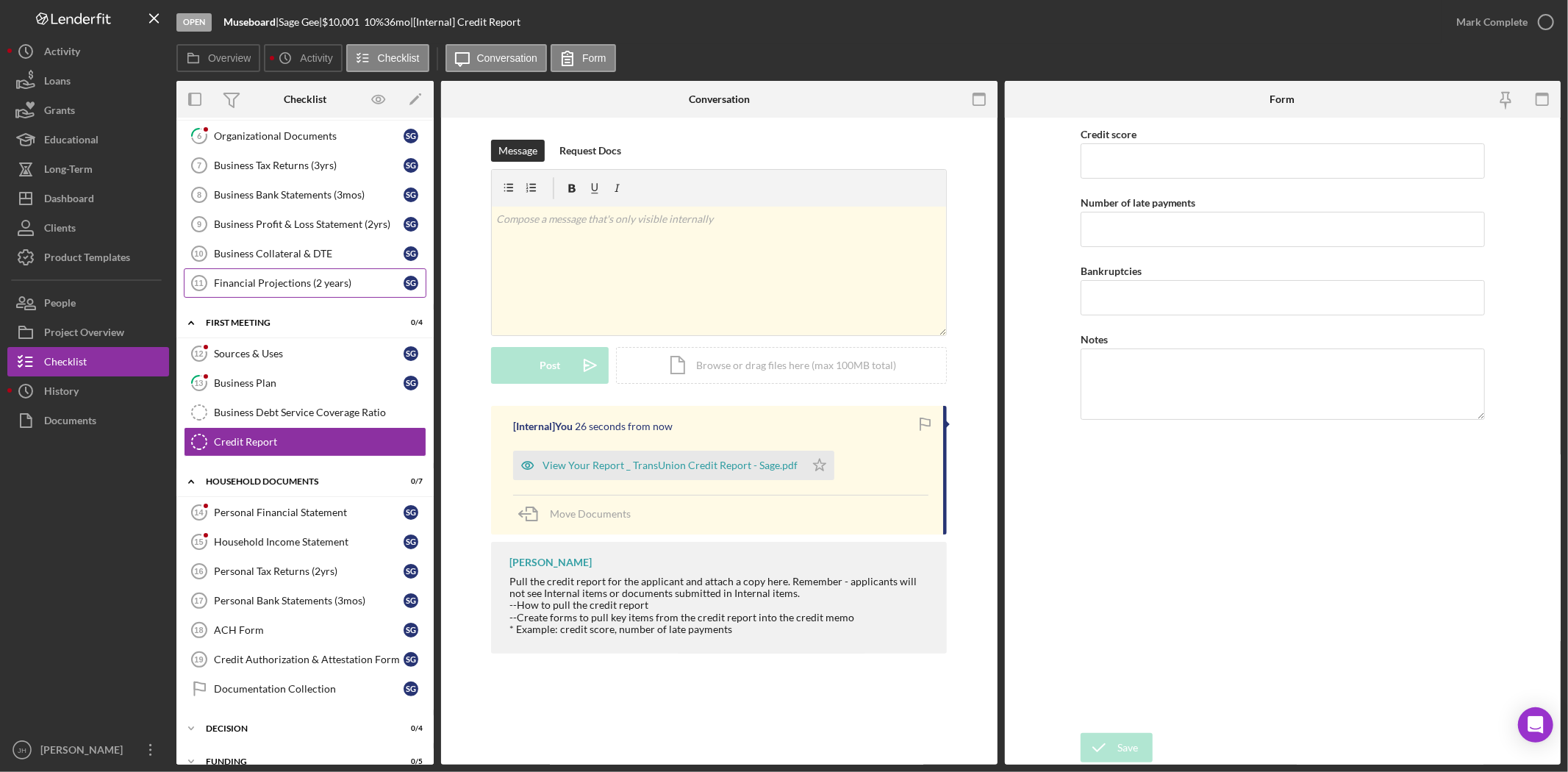
scroll to position [40, 0]
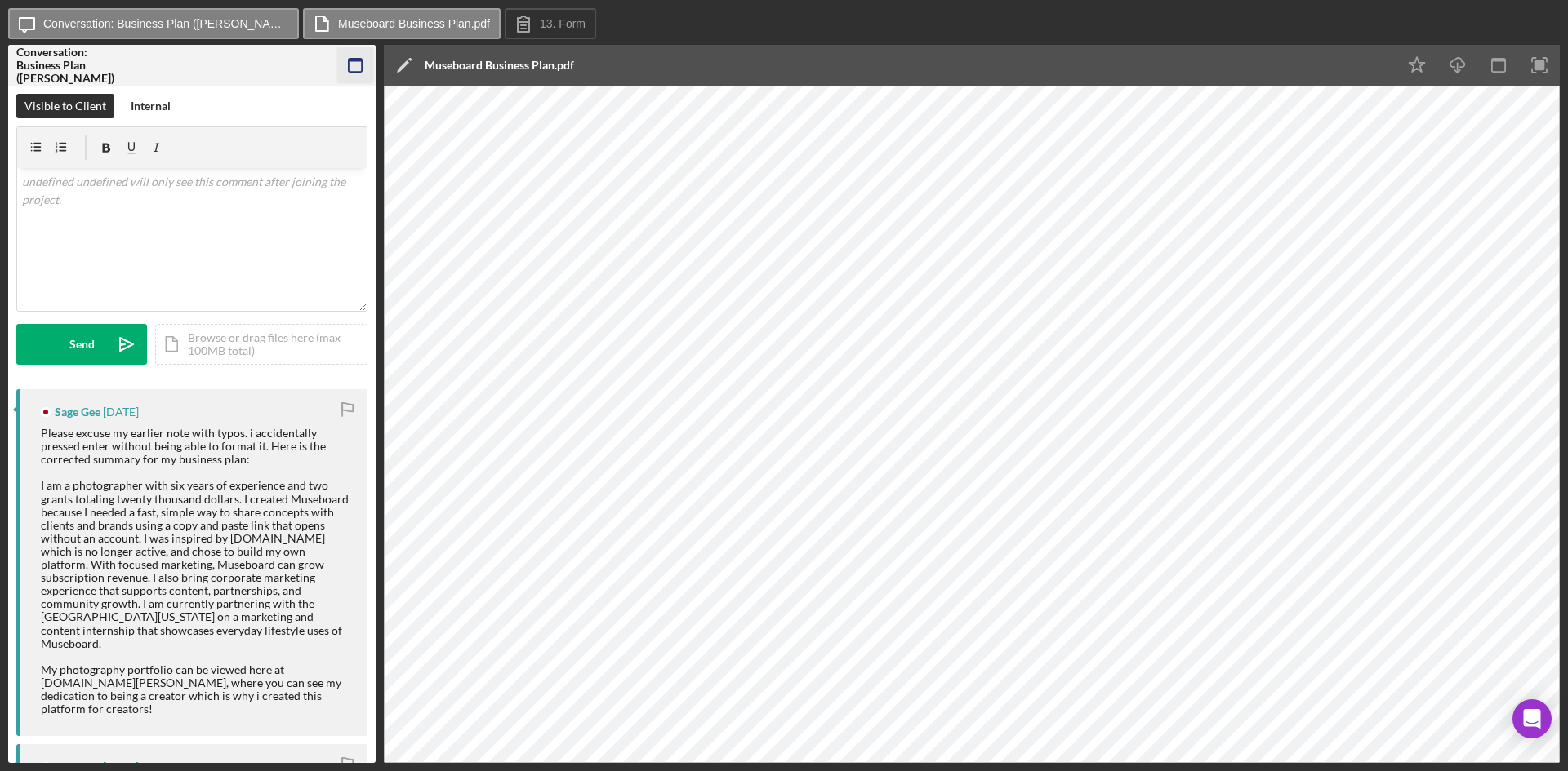
click at [361, 66] on icon "button" at bounding box center [355, 65] width 37 height 37
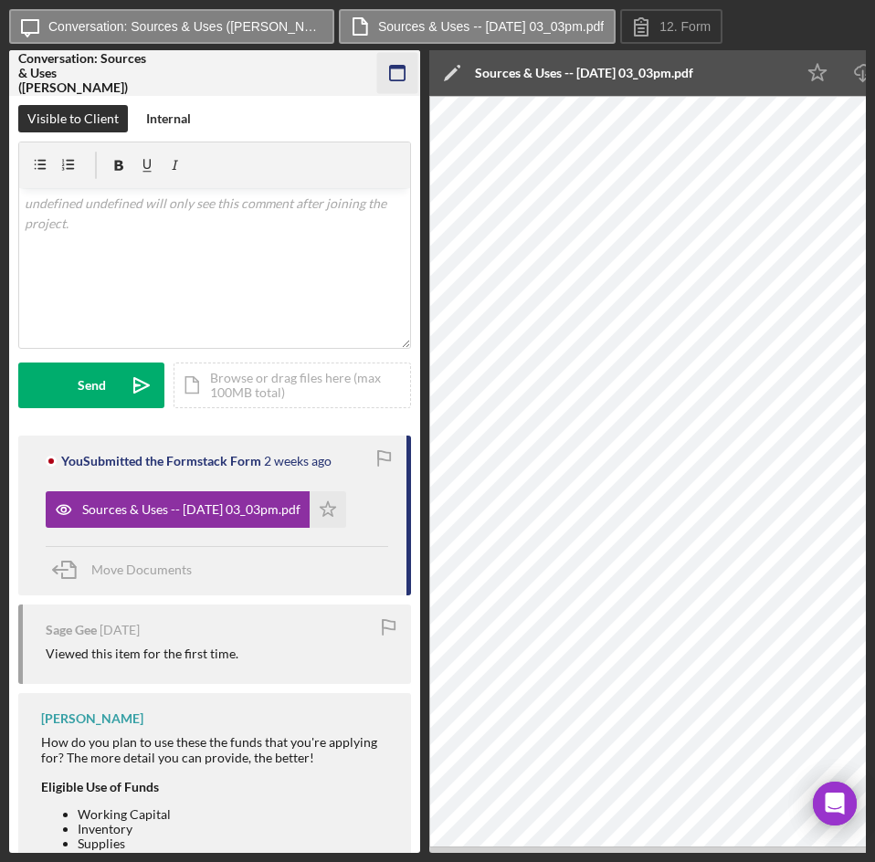
click at [402, 67] on rect "button" at bounding box center [397, 68] width 15 height 4
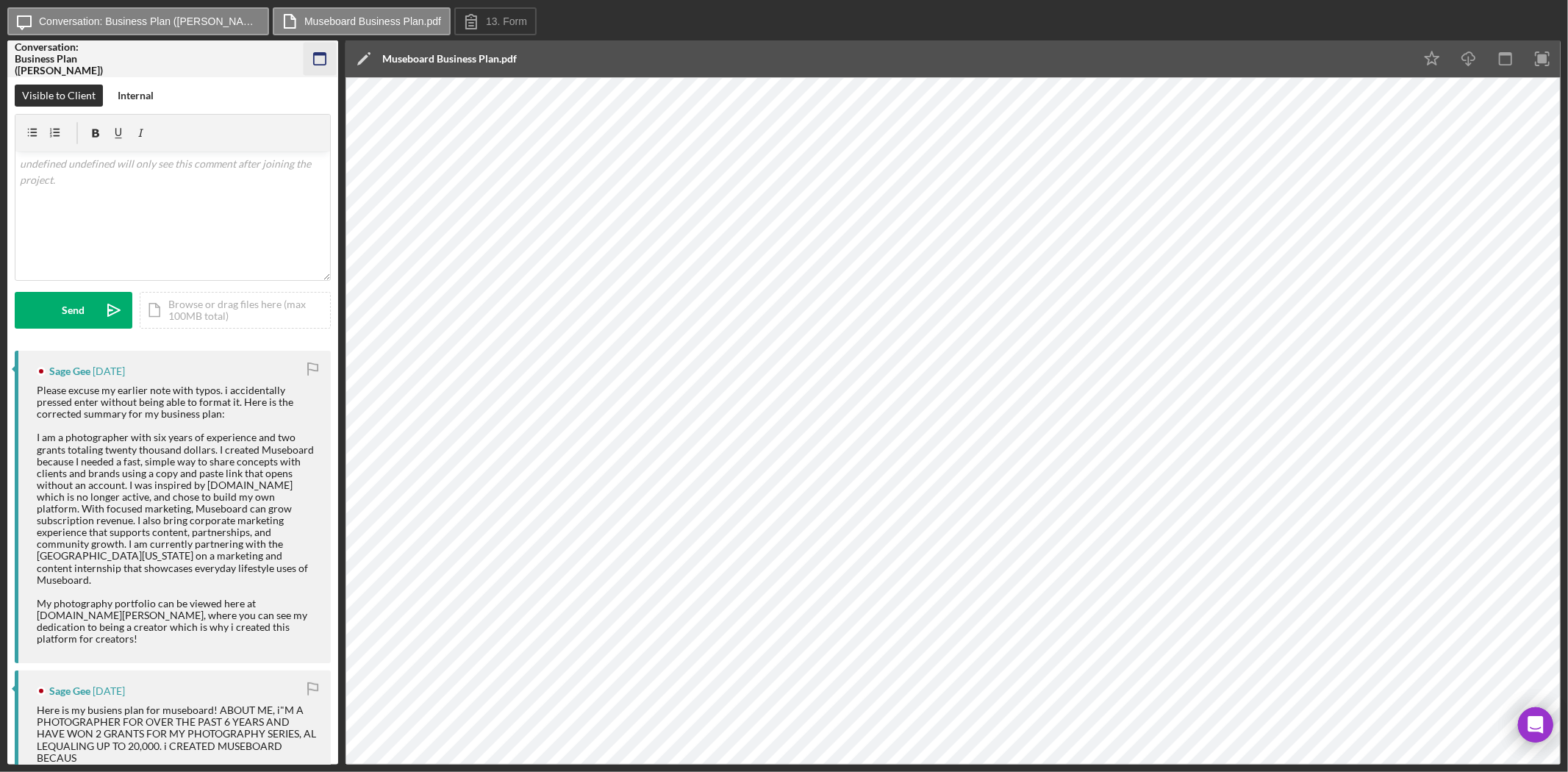
drag, startPoint x: 319, startPoint y: 54, endPoint x: 332, endPoint y: 60, distance: 14.3
click at [322, 54] on rect "button" at bounding box center [319, 55] width 12 height 3
